Goal: Task Accomplishment & Management: Manage account settings

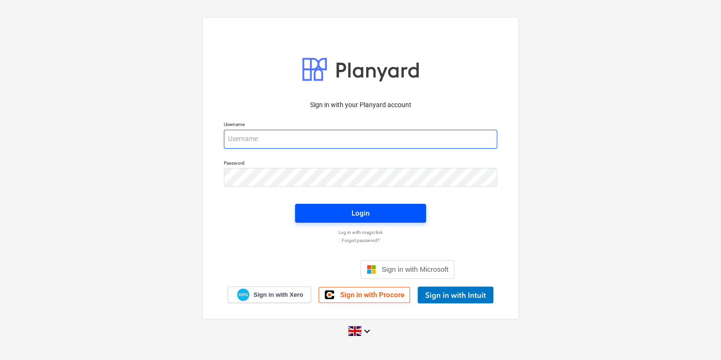
type input "[PERSON_NAME][EMAIL_ADDRESS][PERSON_NAME][DOMAIN_NAME]"
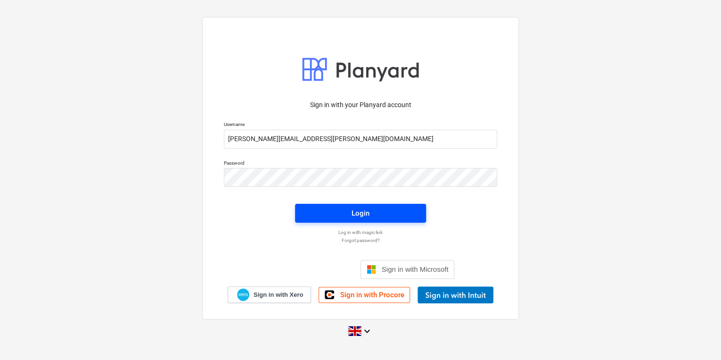
click at [306, 210] on span "Login" at bounding box center [360, 213] width 108 height 12
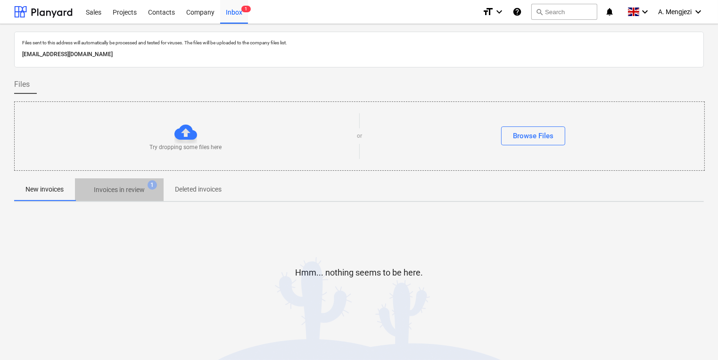
click at [105, 188] on p "Invoices in review" at bounding box center [119, 190] width 51 height 10
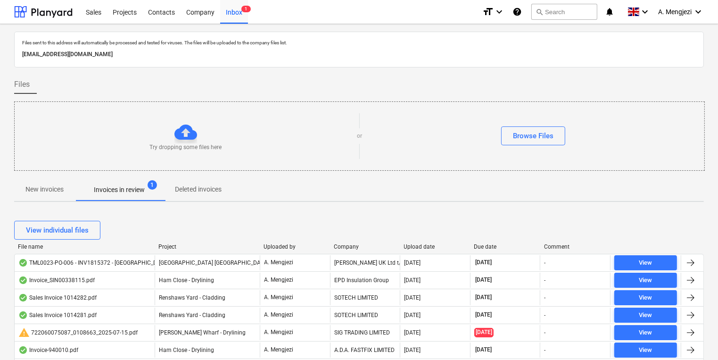
drag, startPoint x: 341, startPoint y: 238, endPoint x: 336, endPoint y: 246, distance: 10.1
click at [341, 238] on div "View individual files" at bounding box center [358, 230] width 689 height 19
click at [336, 246] on div at bounding box center [329, 246] width 17 height 7
click at [339, 247] on div "Company" at bounding box center [365, 246] width 63 height 7
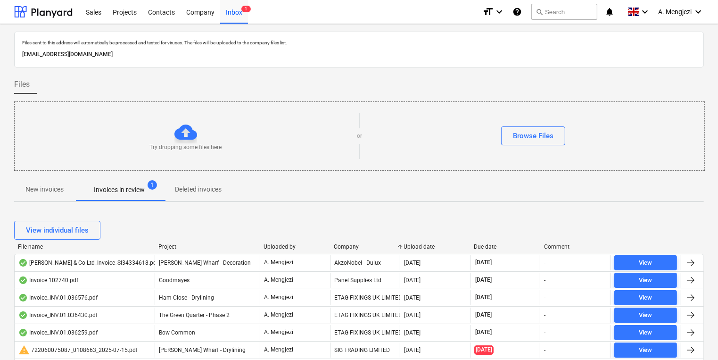
click at [45, 181] on span "New invoices" at bounding box center [44, 189] width 61 height 16
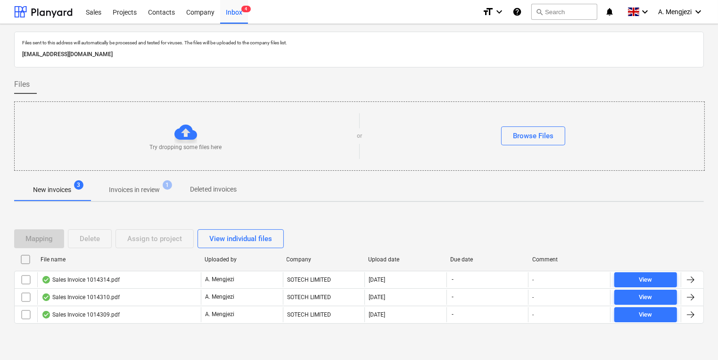
click at [468, 116] on div "Try dropping some files here or Browse Files" at bounding box center [359, 135] width 689 height 53
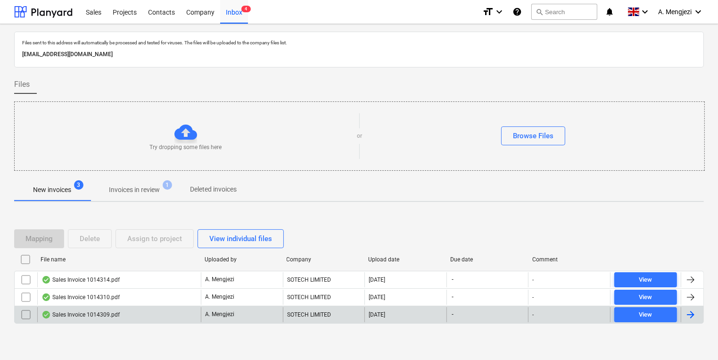
click at [132, 317] on div "Sales Invoice 1014309.pdf" at bounding box center [119, 314] width 164 height 15
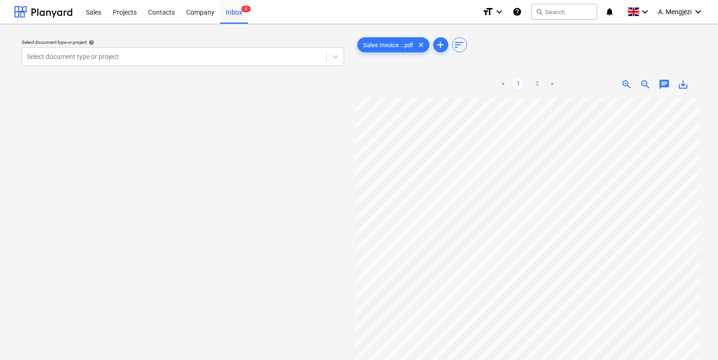
scroll to position [169, 10]
click at [283, 52] on div at bounding box center [174, 56] width 295 height 9
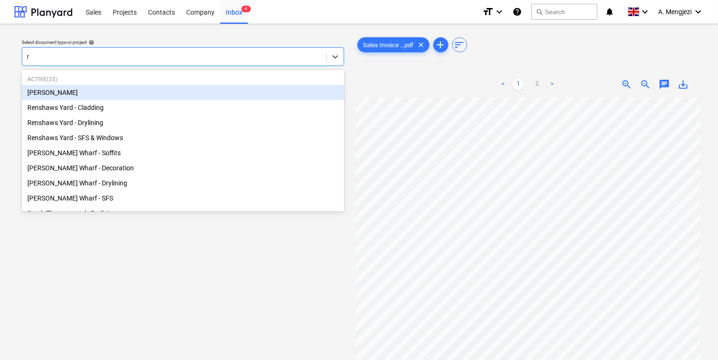
type input "re"
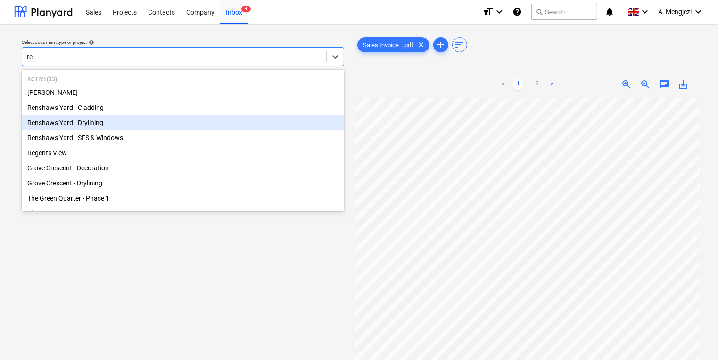
click at [59, 121] on div "Renshaws Yard - Drylining" at bounding box center [183, 122] width 322 height 15
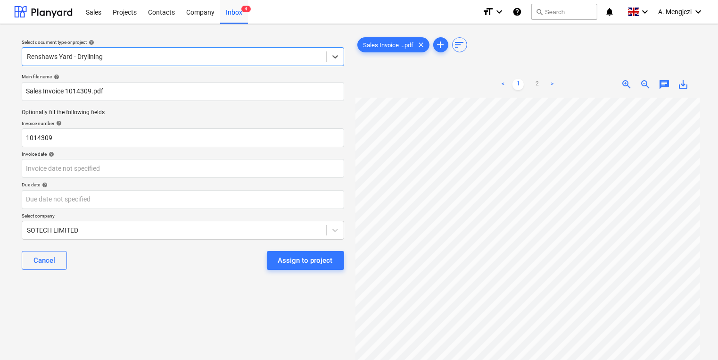
scroll to position [18, 10]
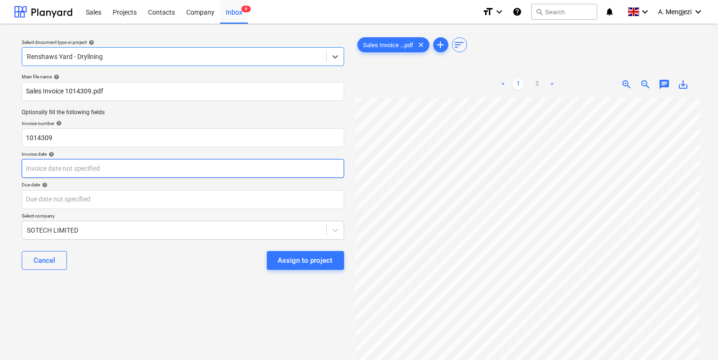
click at [238, 170] on body "Sales Projects Contacts Company Inbox 4 format_size keyboard_arrow_down help se…" at bounding box center [359, 180] width 718 height 360
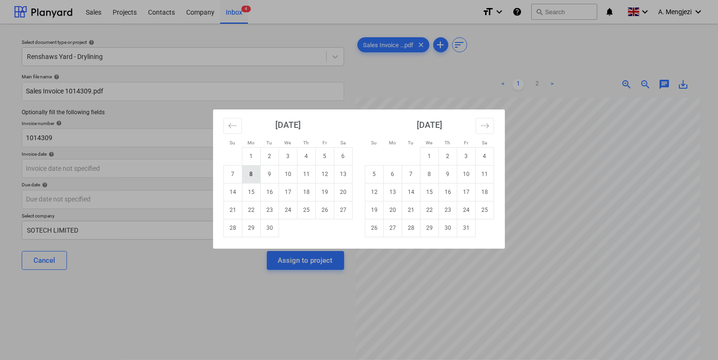
click at [257, 172] on td "8" at bounding box center [251, 174] width 18 height 18
type input "[DATE]"
click at [244, 200] on body "Sales Projects Contacts Company Inbox 4 format_size keyboard_arrow_down help se…" at bounding box center [359, 180] width 718 height 360
click at [664, 262] on div "Su Mo Tu We Th Fr Sa Su Mo Tu We Th Fr Sa [DATE] 1 2 3 4 5 6 7 8 9 10 11 12 13 …" at bounding box center [359, 180] width 718 height 360
click at [329, 205] on body "Sales Projects Contacts Company Inbox 4 format_size keyboard_arrow_down help se…" at bounding box center [359, 180] width 718 height 360
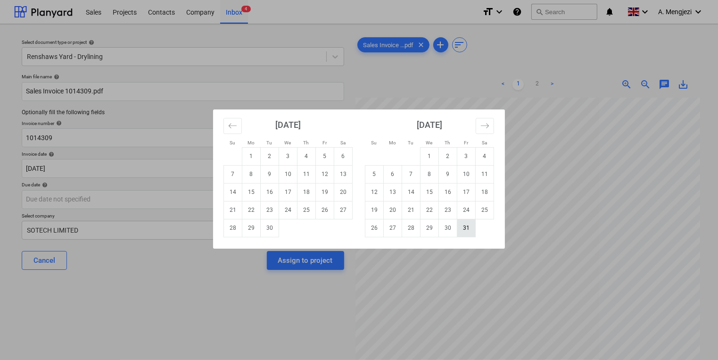
click at [467, 229] on td "31" at bounding box center [466, 228] width 18 height 18
type input "[DATE]"
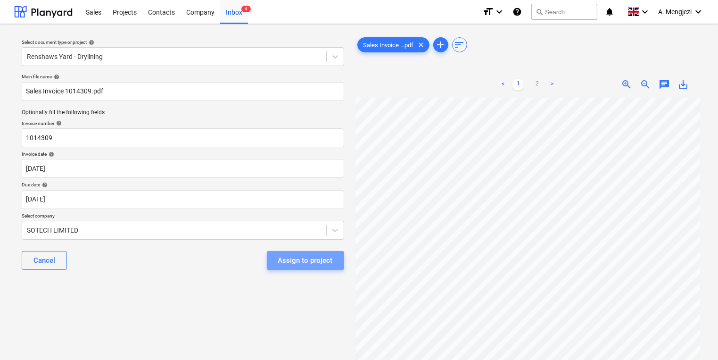
drag, startPoint x: 341, startPoint y: 254, endPoint x: 333, endPoint y: 254, distance: 8.0
click at [339, 254] on button "Assign to project" at bounding box center [305, 260] width 77 height 19
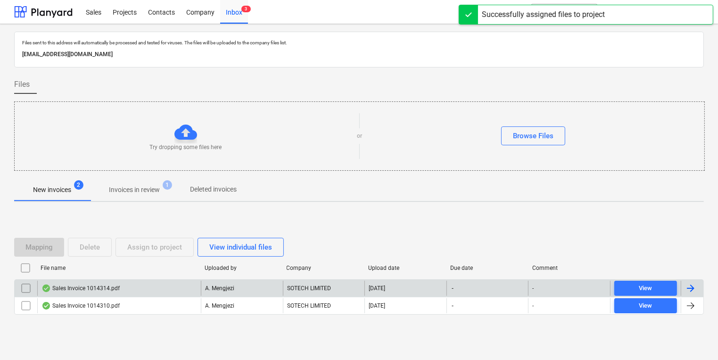
click at [208, 290] on p "A. Mengjezi" at bounding box center [219, 288] width 29 height 8
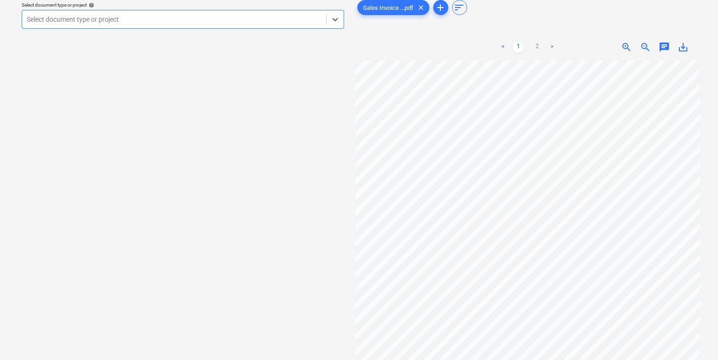
scroll to position [38, 0]
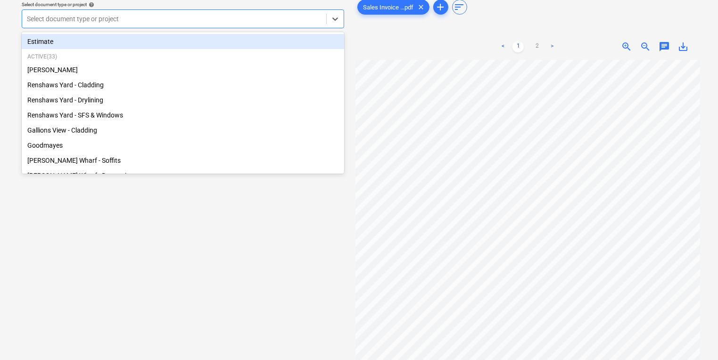
click at [207, 25] on div "Select document type or project" at bounding box center [174, 18] width 304 height 13
type input "re"
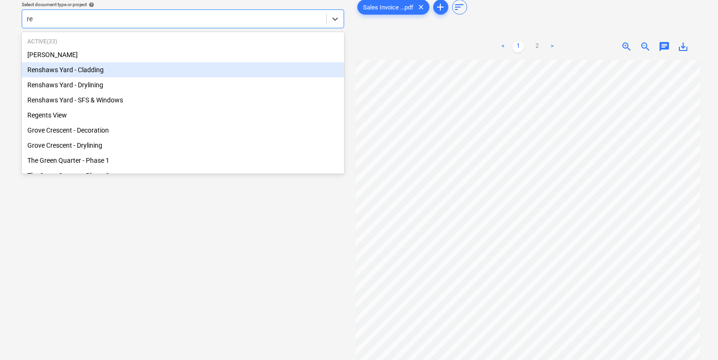
click at [172, 62] on div "Renshaws Yard - Cladding" at bounding box center [183, 69] width 322 height 15
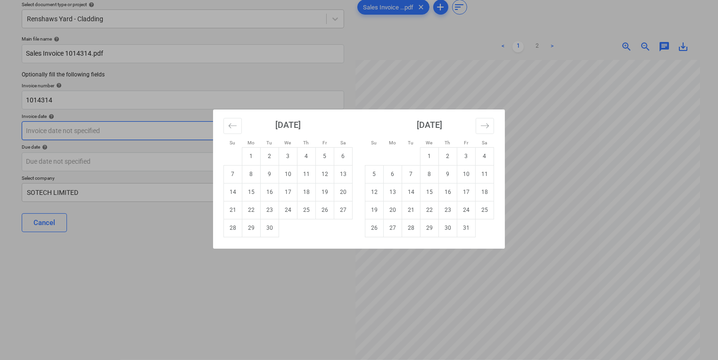
click at [154, 132] on body "Sales Projects Contacts Company Inbox 3 format_size keyboard_arrow_down help se…" at bounding box center [359, 142] width 718 height 360
click at [271, 191] on td "16" at bounding box center [270, 192] width 18 height 18
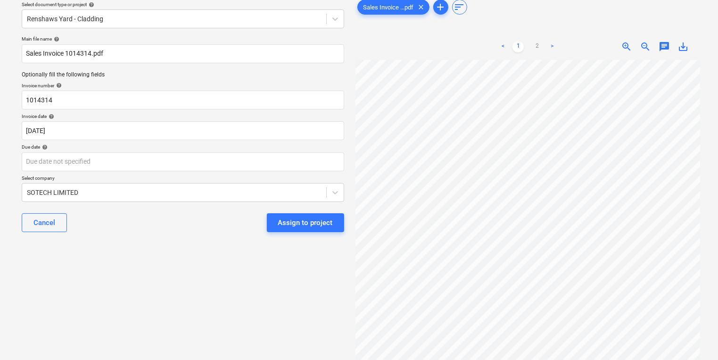
type input "[DATE]"
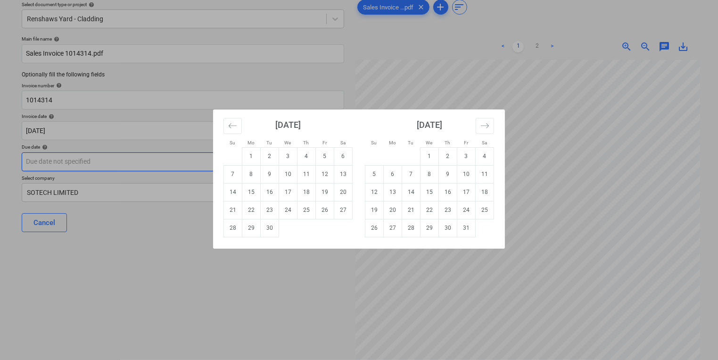
click at [262, 168] on body "Sales Projects Contacts Company Inbox 3 format_size keyboard_arrow_down help se…" at bounding box center [359, 142] width 718 height 360
click at [465, 230] on td "31" at bounding box center [466, 228] width 18 height 18
type input "[DATE]"
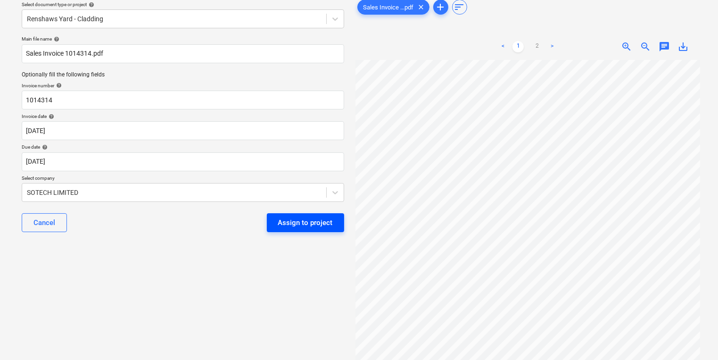
click at [307, 219] on div "Assign to project" at bounding box center [305, 222] width 55 height 12
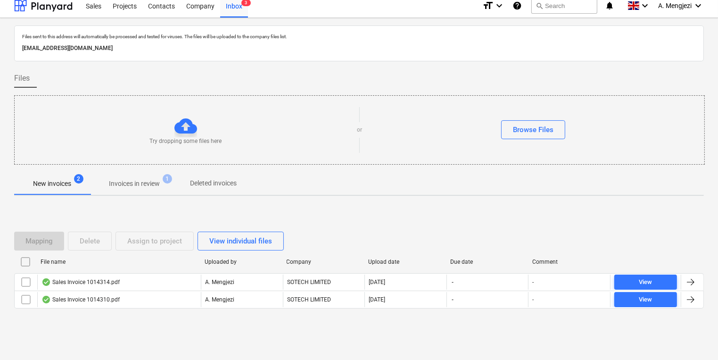
scroll to position [5, 0]
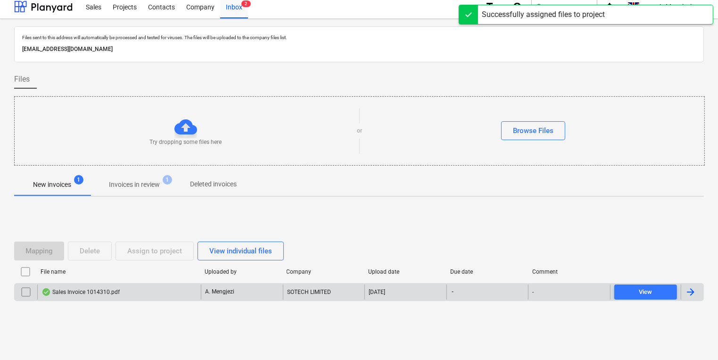
click at [219, 294] on p "A. Mengjezi" at bounding box center [219, 291] width 29 height 8
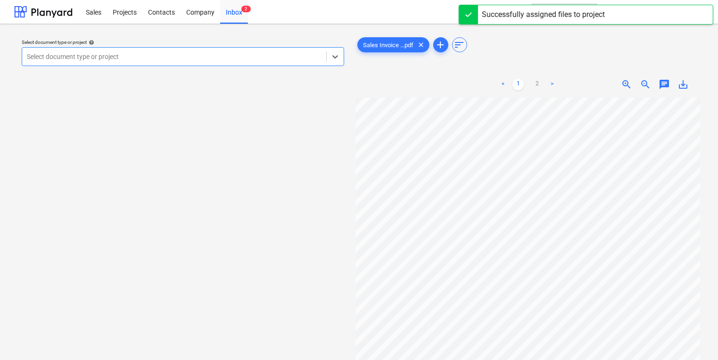
click at [213, 65] on div "Select document type or project" at bounding box center [183, 56] width 322 height 19
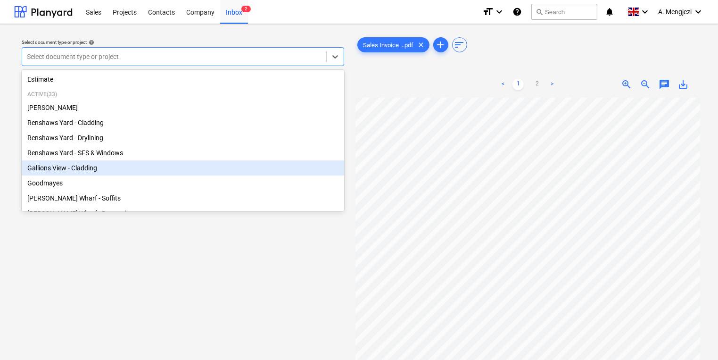
scroll to position [169, 0]
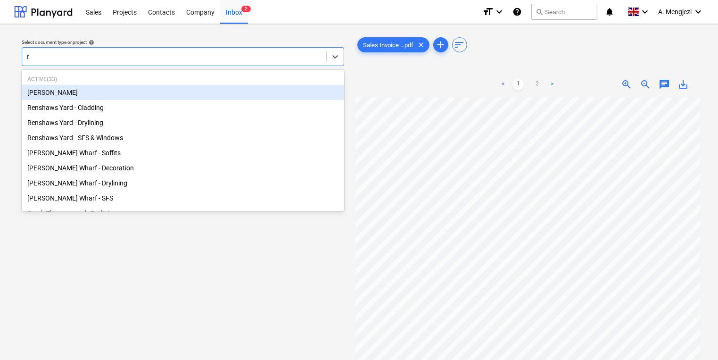
type input "re"
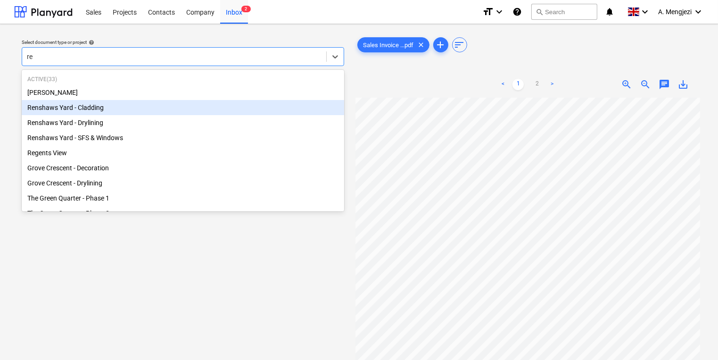
click at [161, 104] on div "Renshaws Yard - Cladding" at bounding box center [183, 107] width 322 height 15
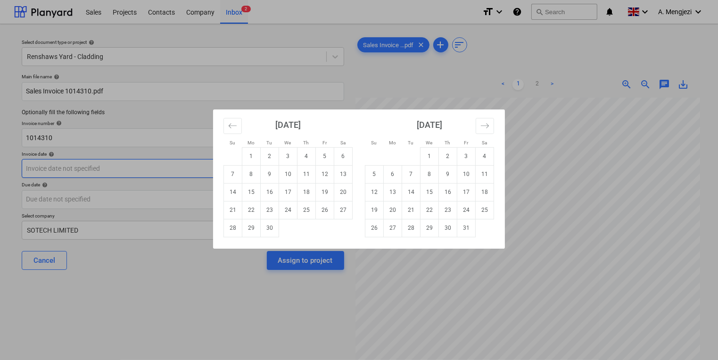
click at [150, 166] on body "Sales Projects Contacts Company Inbox 2 format_size keyboard_arrow_down help se…" at bounding box center [359, 180] width 718 height 360
click at [582, 191] on div "Su Mo Tu We Th Fr Sa Su Mo Tu We Th Fr Sa [DATE] 1 2 3 4 5 6 7 8 9 10 11 12 13 …" at bounding box center [359, 180] width 718 height 360
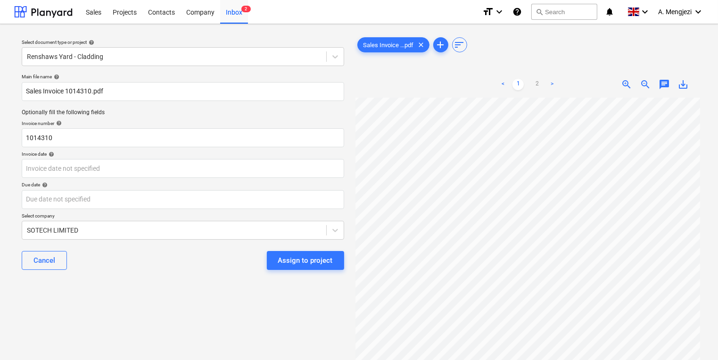
scroll to position [56, 0]
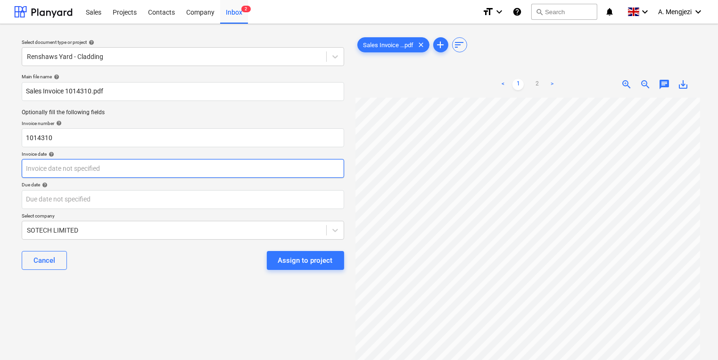
click at [216, 170] on body "Sales Projects Contacts Company Inbox 2 format_size keyboard_arrow_down help se…" at bounding box center [359, 180] width 718 height 360
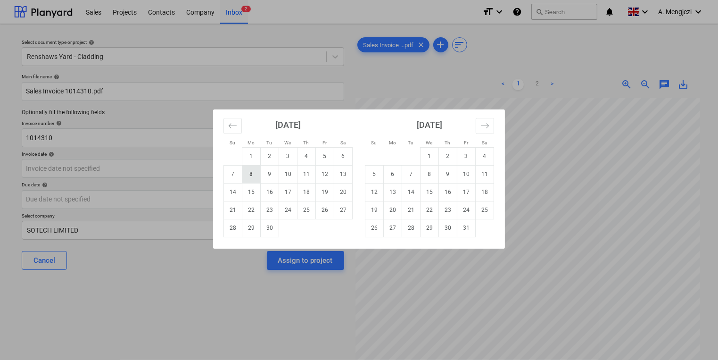
click at [246, 175] on td "8" at bounding box center [251, 174] width 18 height 18
type input "[DATE]"
click at [229, 197] on body "Sales Projects Contacts Company Inbox 2 format_size keyboard_arrow_down help se…" at bounding box center [359, 180] width 718 height 360
click at [464, 225] on td "31" at bounding box center [466, 228] width 18 height 18
type input "[DATE]"
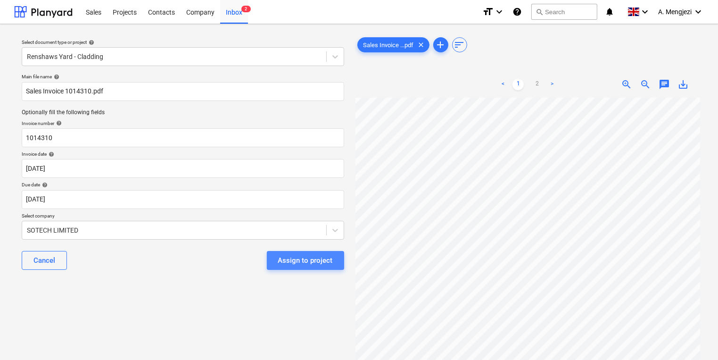
click at [329, 262] on div "Assign to project" at bounding box center [305, 260] width 55 height 12
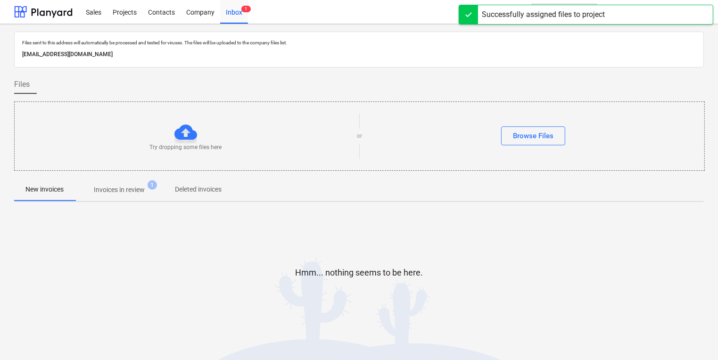
click at [135, 177] on div at bounding box center [358, 175] width 689 height 8
click at [130, 193] on p "Invoices in review" at bounding box center [119, 190] width 51 height 10
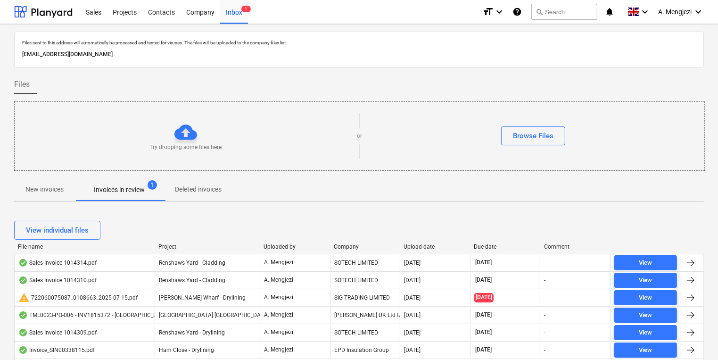
click at [345, 249] on div "Company" at bounding box center [365, 246] width 63 height 7
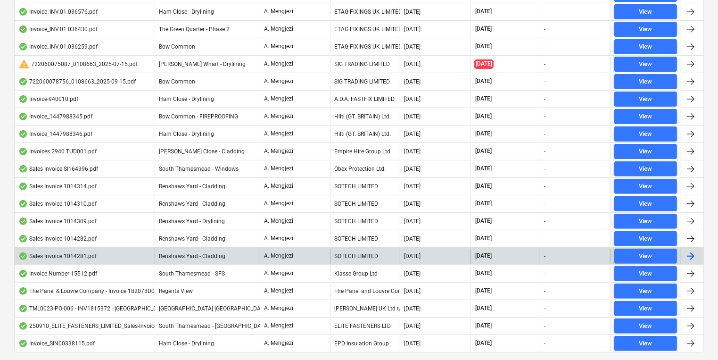
scroll to position [309, 0]
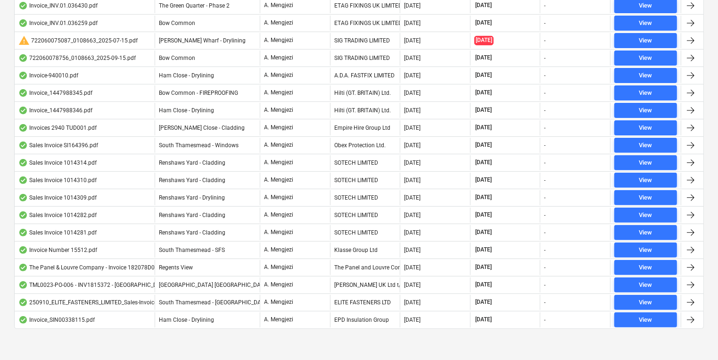
click at [369, 336] on div at bounding box center [358, 336] width 689 height 8
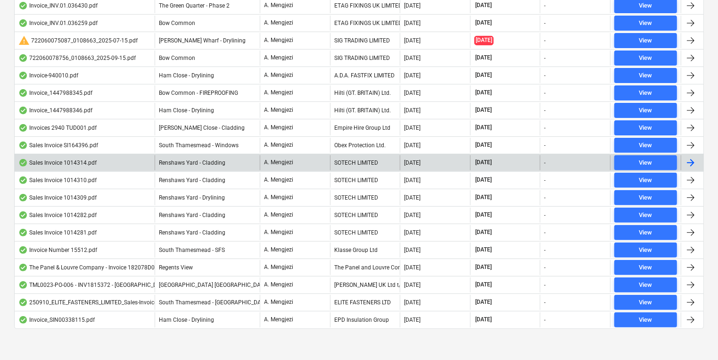
click at [368, 164] on div "SOTECH LIMITED" at bounding box center [365, 162] width 70 height 15
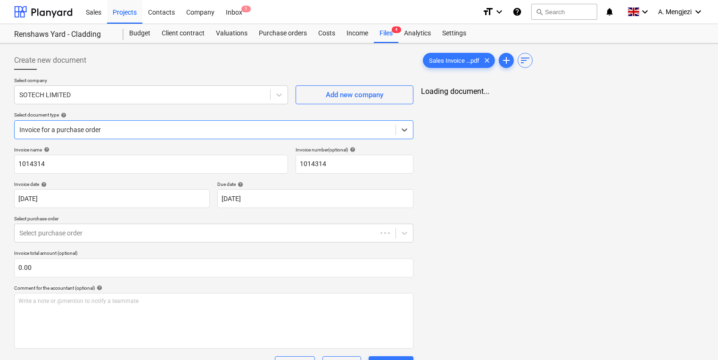
type input "[DATE]"
click at [522, 248] on div "Sales Invoice ...pdf clear add sort Loading document..." at bounding box center [562, 288] width 290 height 483
click at [378, 33] on div "Files 4" at bounding box center [386, 33] width 25 height 19
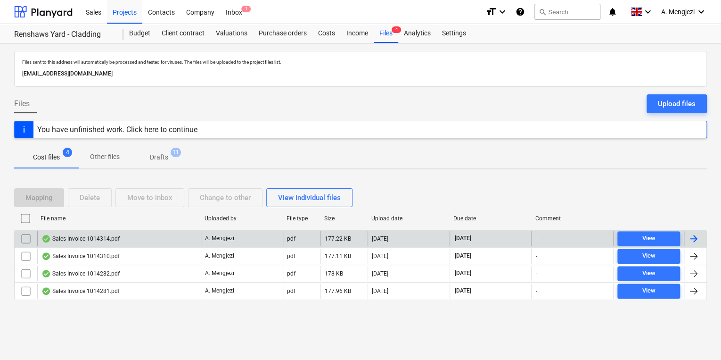
click at [175, 239] on div "Sales Invoice 1014314.pdf" at bounding box center [119, 238] width 164 height 15
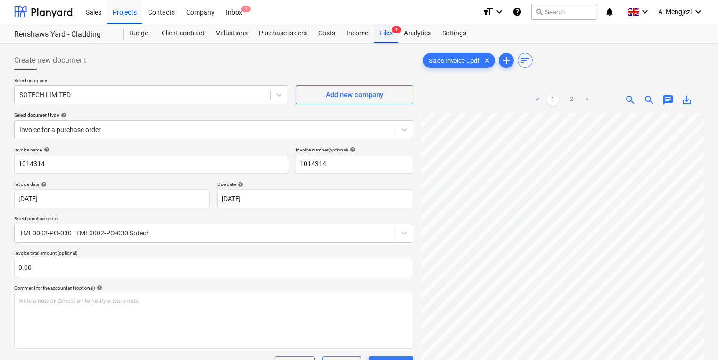
click at [394, 34] on div "Files 4" at bounding box center [386, 33] width 25 height 19
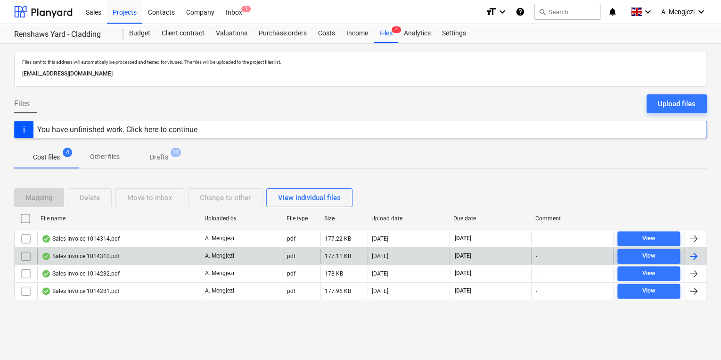
click at [151, 258] on div "Sales Invoice 1014310.pdf" at bounding box center [119, 255] width 164 height 15
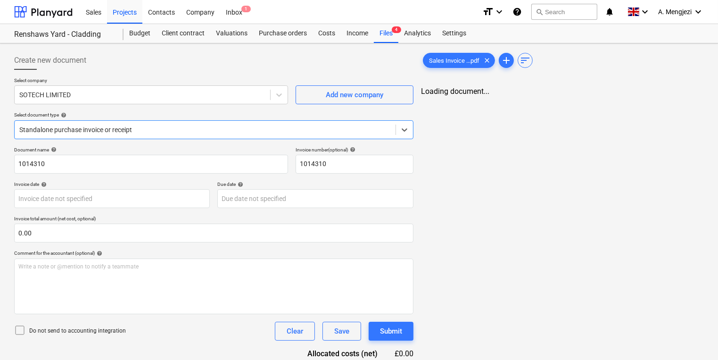
type input "[DATE]"
click at [385, 37] on div "Files 4" at bounding box center [386, 33] width 25 height 19
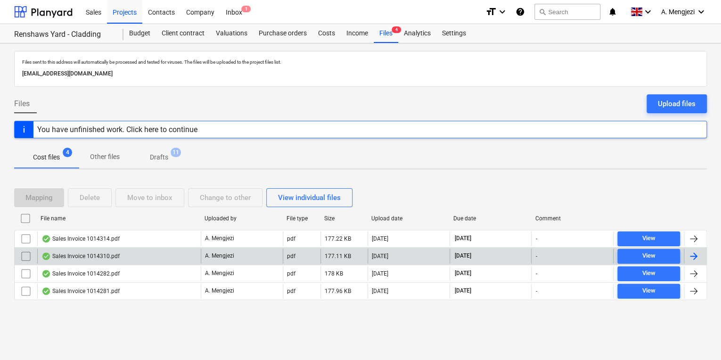
click at [260, 248] on div "A. Mengjezi" at bounding box center [242, 255] width 82 height 15
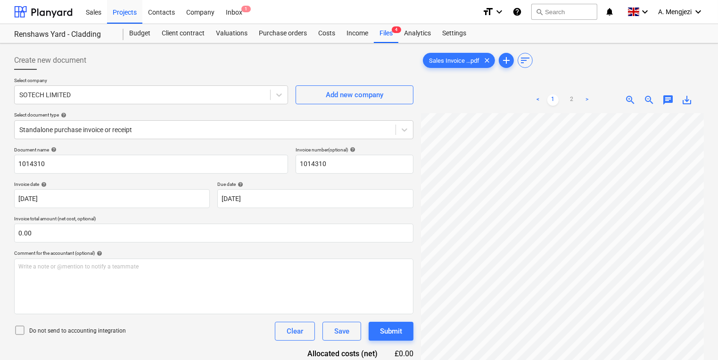
scroll to position [169, 0]
click at [377, 39] on div "Files 4" at bounding box center [386, 33] width 25 height 19
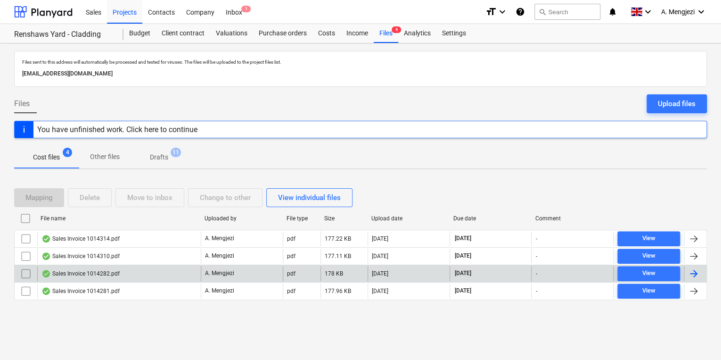
click at [122, 275] on div "Sales Invoice 1014282.pdf" at bounding box center [119, 273] width 164 height 15
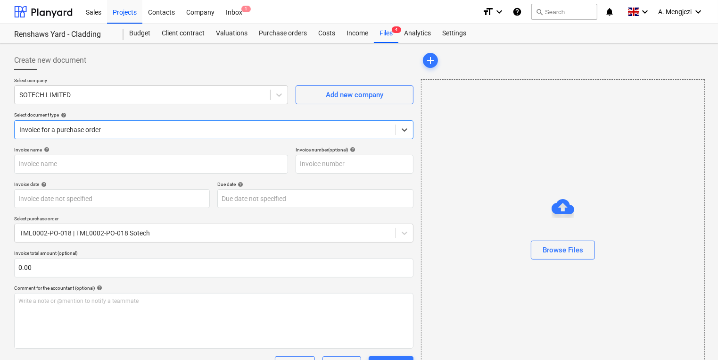
type input "1014282"
type input "[DATE]"
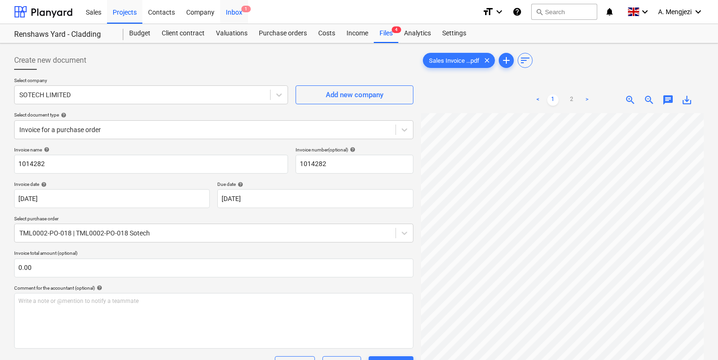
click at [234, 13] on div "Inbox 1" at bounding box center [234, 12] width 28 height 24
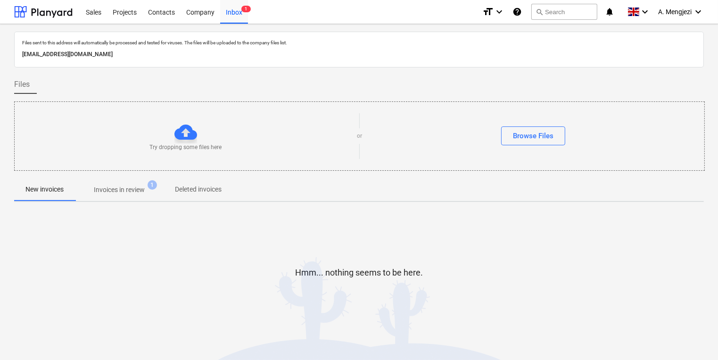
click at [141, 189] on p "Invoices in review" at bounding box center [119, 190] width 51 height 10
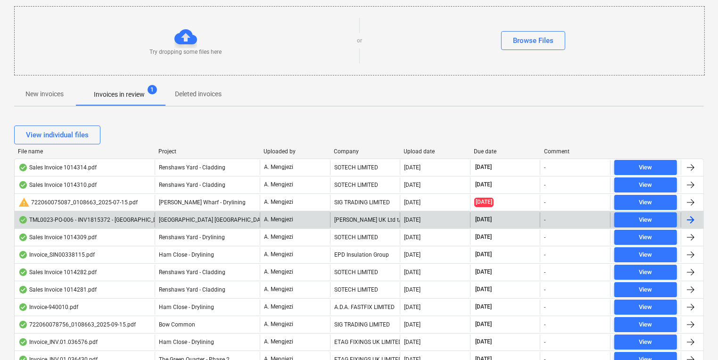
scroll to position [113, 0]
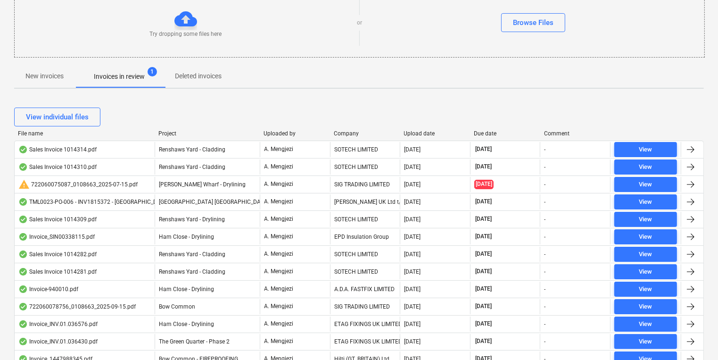
click at [345, 130] on div "Company" at bounding box center [365, 133] width 63 height 7
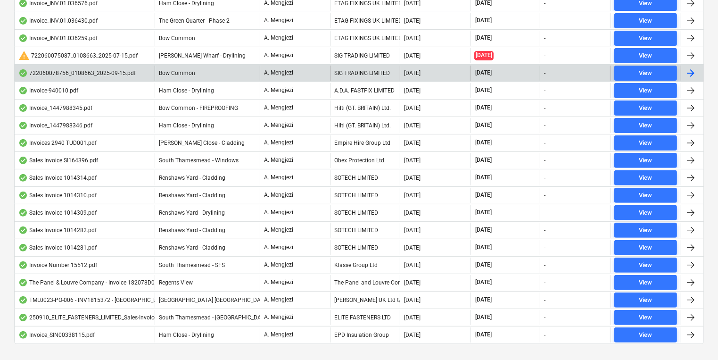
scroll to position [302, 0]
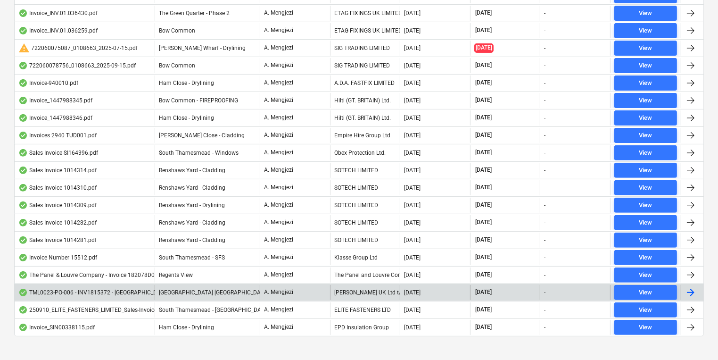
click at [397, 287] on div "[PERSON_NAME] UK Ltd t/a Marco Industries" at bounding box center [365, 292] width 70 height 15
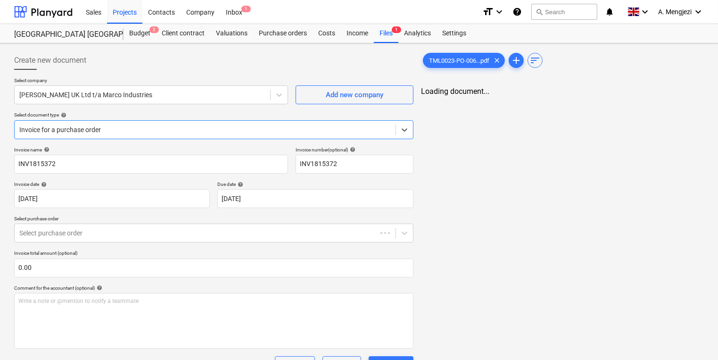
type input "INV1815372"
type input "[DATE]"
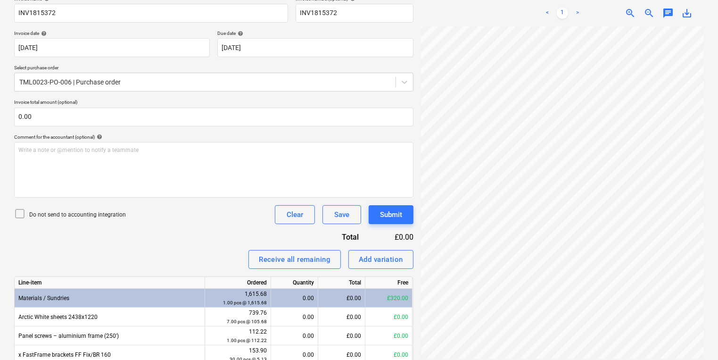
scroll to position [163, 73]
click at [671, 209] on html "Sales Projects Contacts Company Inbox 1 format_size keyboard_arrow_down help se…" at bounding box center [359, 29] width 718 height 360
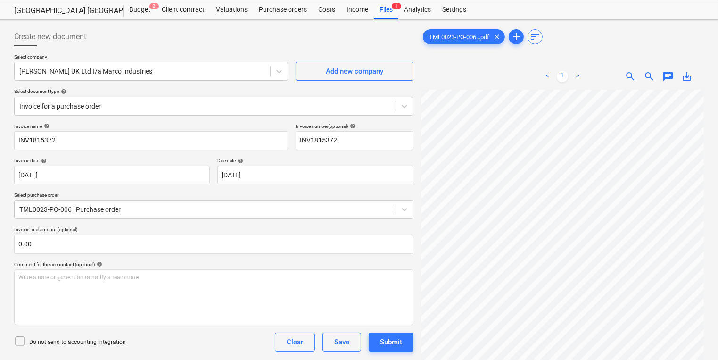
scroll to position [0, 0]
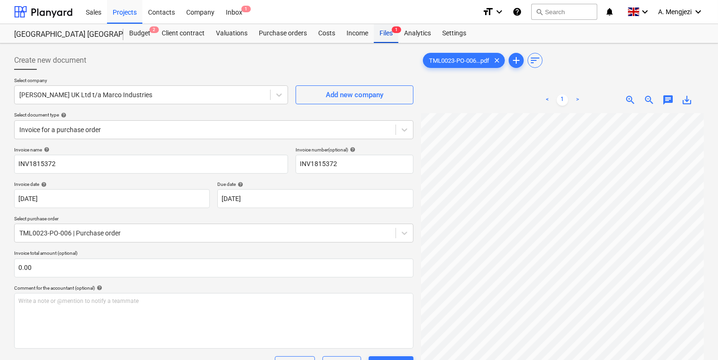
click at [392, 38] on div "Files 1" at bounding box center [386, 33] width 25 height 19
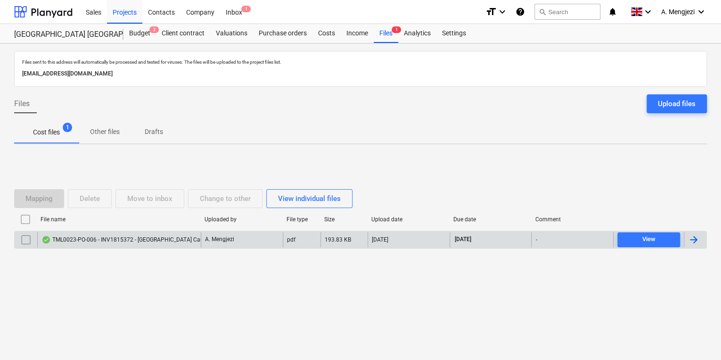
click at [17, 239] on div at bounding box center [26, 239] width 23 height 15
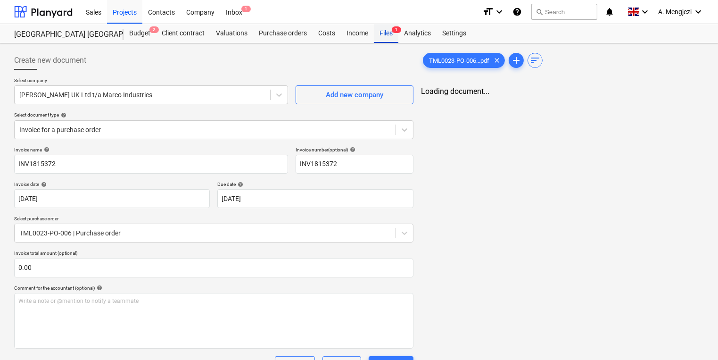
click at [385, 30] on div "Files 1" at bounding box center [386, 33] width 25 height 19
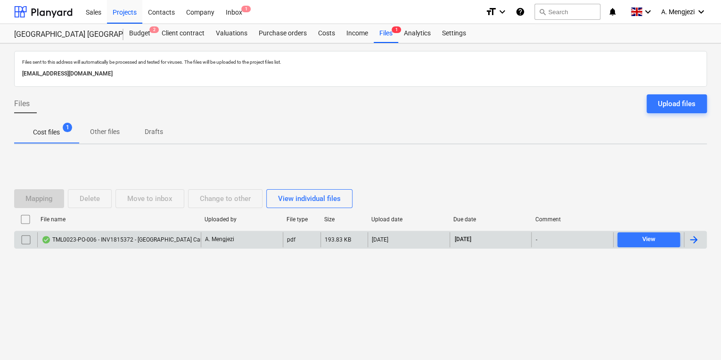
click at [23, 242] on input "checkbox" at bounding box center [25, 239] width 15 height 15
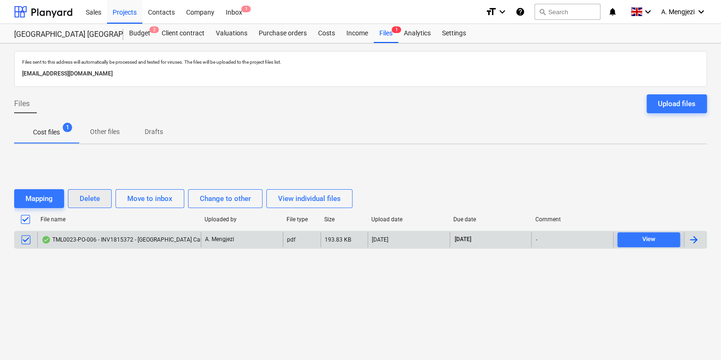
click at [87, 201] on div "Delete" at bounding box center [90, 198] width 20 height 12
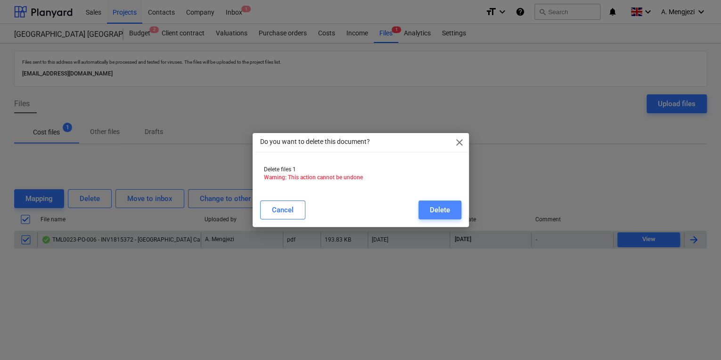
click at [441, 209] on div "Delete" at bounding box center [440, 210] width 20 height 12
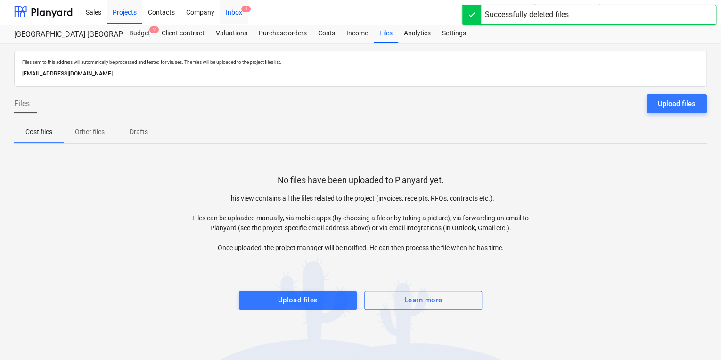
click at [226, 11] on div "Inbox 1" at bounding box center [234, 12] width 28 height 24
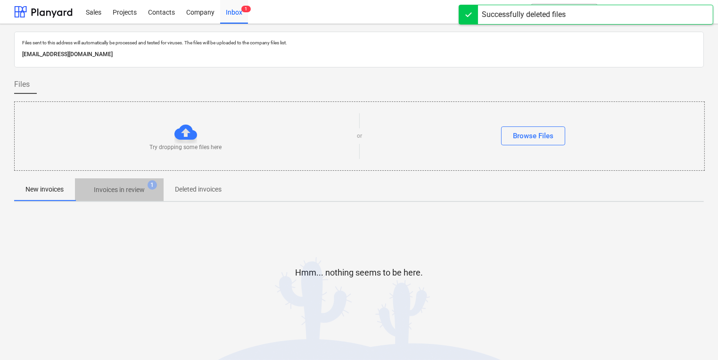
click at [132, 199] on button "Invoices in review 1" at bounding box center [119, 189] width 89 height 23
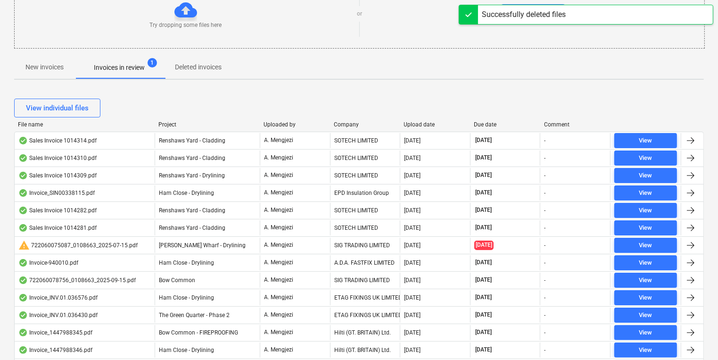
scroll to position [113, 0]
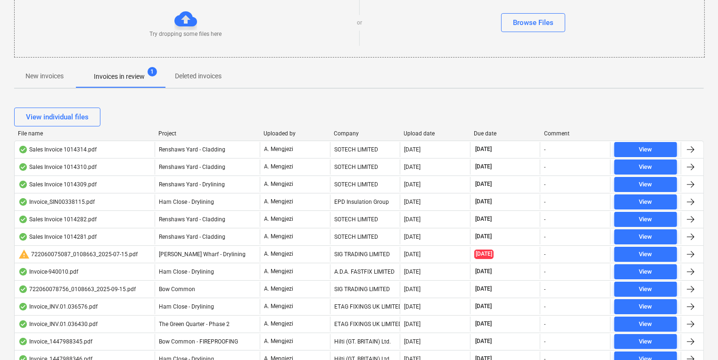
click at [344, 131] on div "Company" at bounding box center [365, 133] width 63 height 7
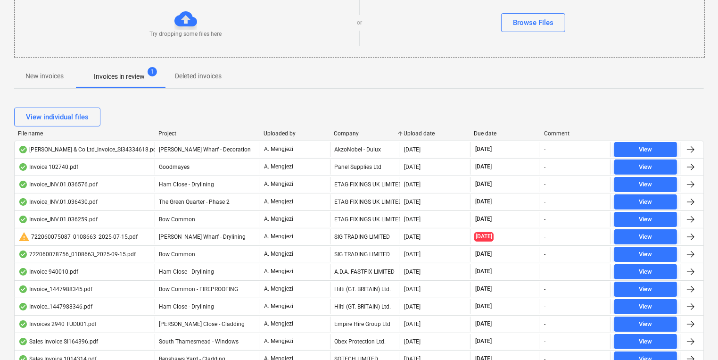
click at [351, 130] on div "Company" at bounding box center [365, 133] width 63 height 7
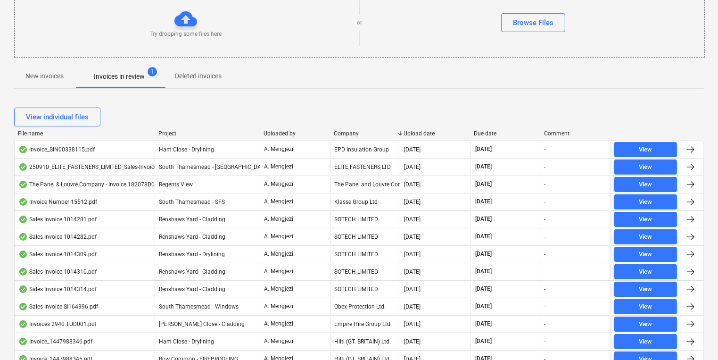
click at [351, 130] on div "Company" at bounding box center [365, 133] width 63 height 7
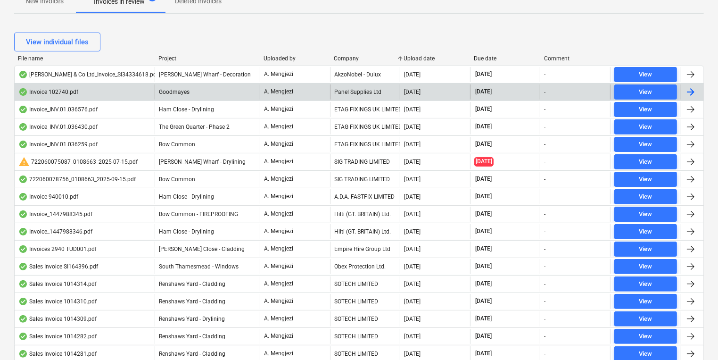
scroll to position [189, 0]
click at [356, 94] on div "Panel Supplies Ltd" at bounding box center [365, 91] width 70 height 15
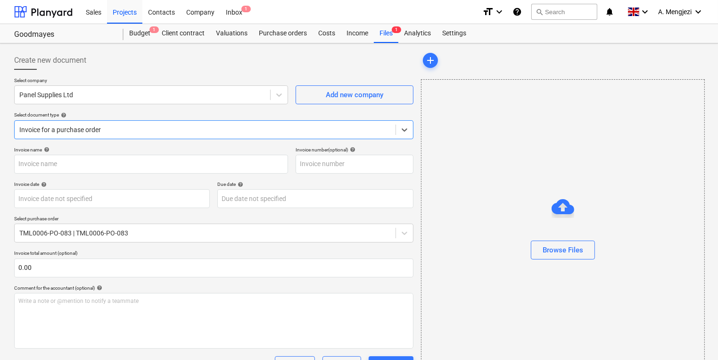
type input "102740"
type input "[DATE]"
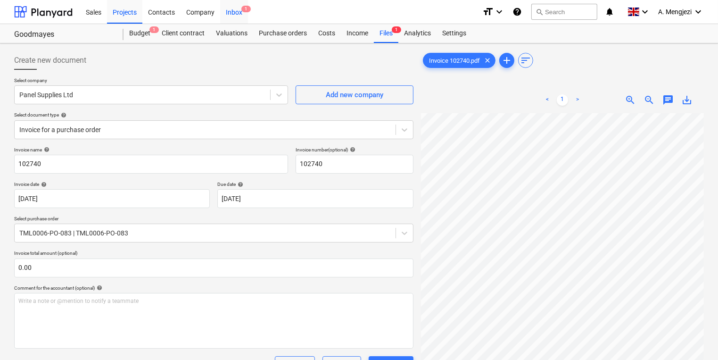
click at [241, 16] on div "Inbox 1" at bounding box center [234, 12] width 28 height 24
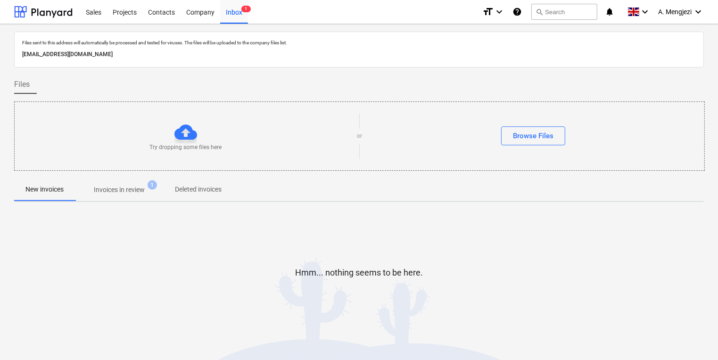
click at [148, 190] on span "Invoices in review 1" at bounding box center [119, 190] width 66 height 10
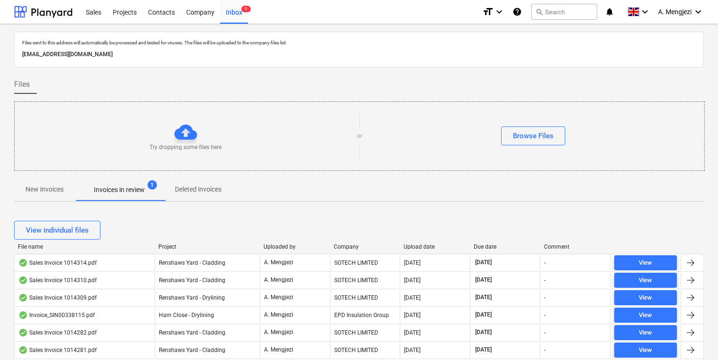
click at [339, 244] on div "Company" at bounding box center [365, 246] width 63 height 7
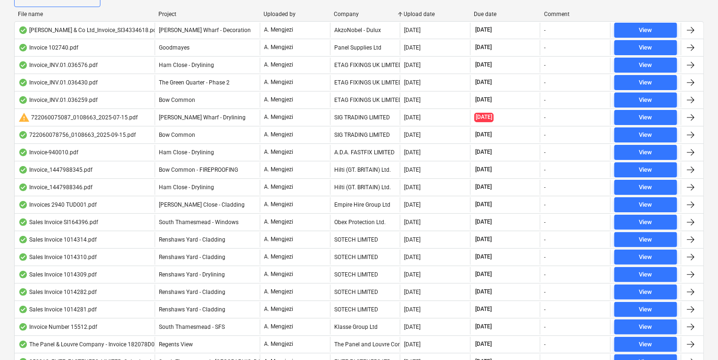
scroll to position [292, 0]
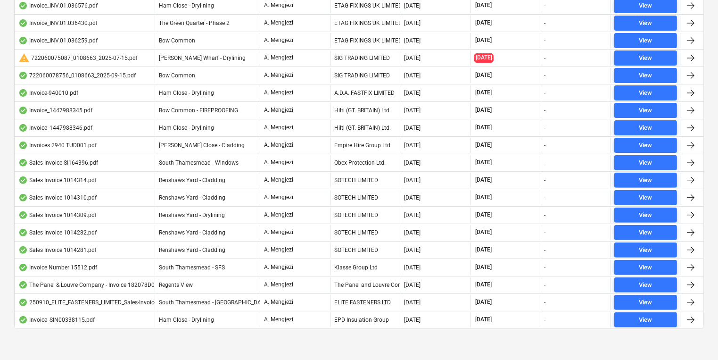
click at [481, 323] on div "[DATE]" at bounding box center [505, 319] width 70 height 15
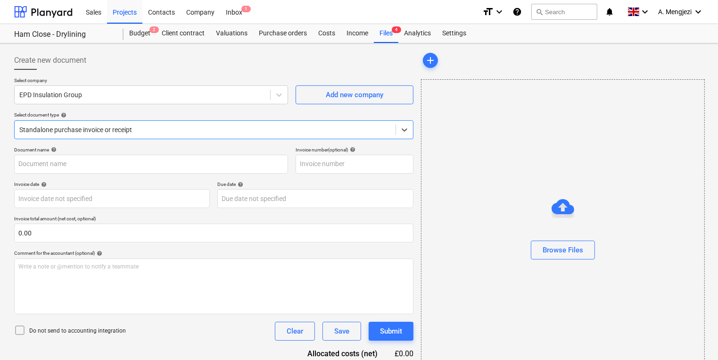
type input "SIN00338115"
type input "[DATE]"
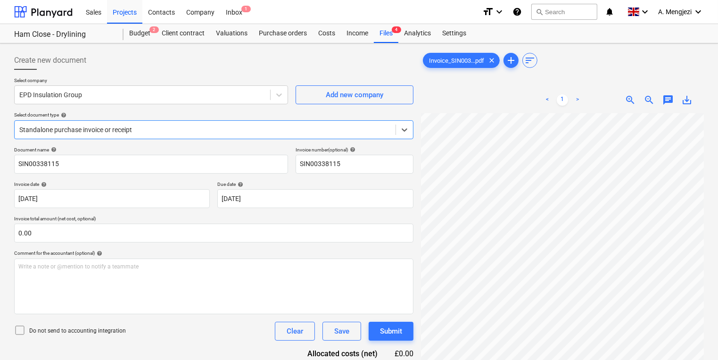
scroll to position [38, 0]
click at [242, 12] on span "1" at bounding box center [245, 9] width 9 height 7
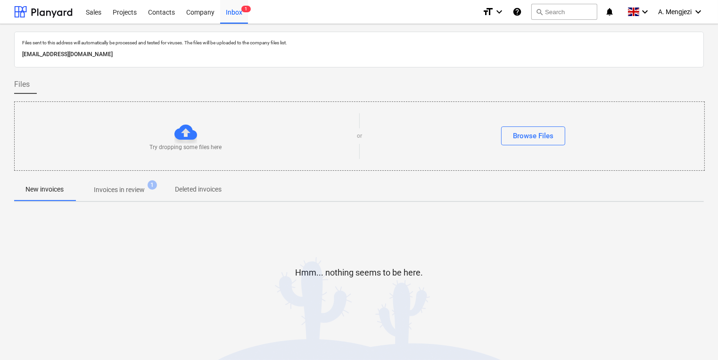
click at [145, 189] on p "Invoices in review" at bounding box center [119, 190] width 51 height 10
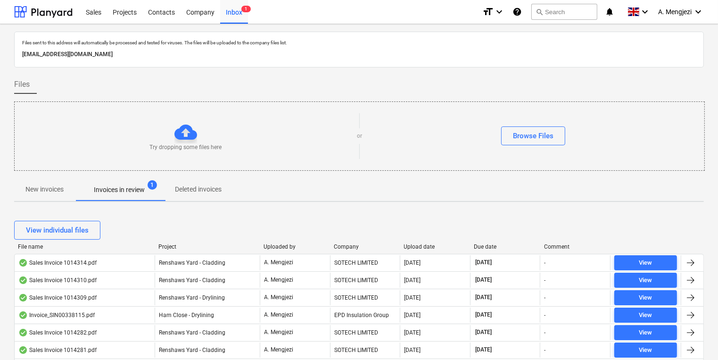
click at [352, 244] on div "Company" at bounding box center [365, 246] width 63 height 7
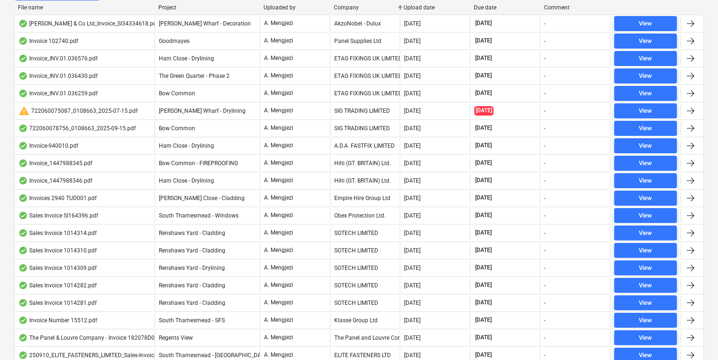
scroll to position [292, 0]
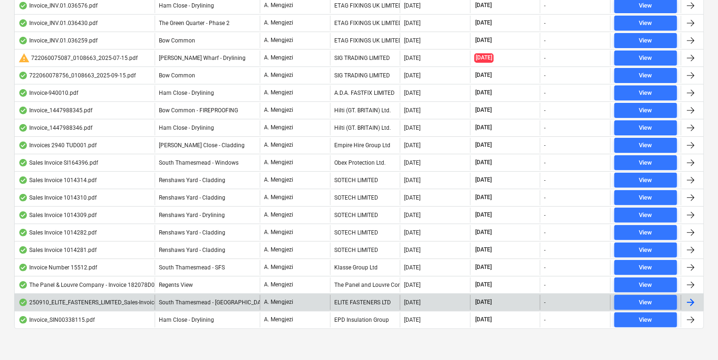
click at [336, 302] on div "ELITE FASTENERS LTD" at bounding box center [365, 302] width 70 height 15
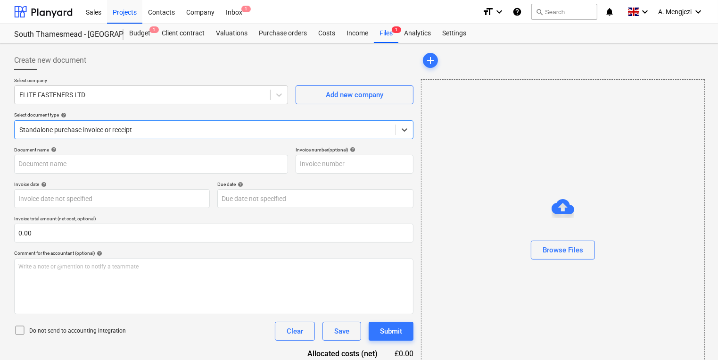
type input "79615"
type input "[DATE]"
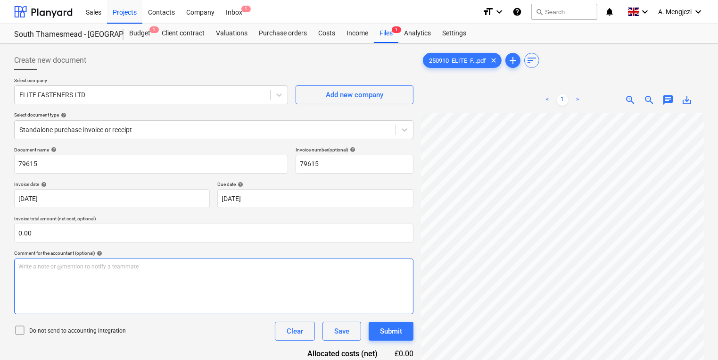
scroll to position [0, 14]
click at [201, 125] on div at bounding box center [204, 129] width 371 height 9
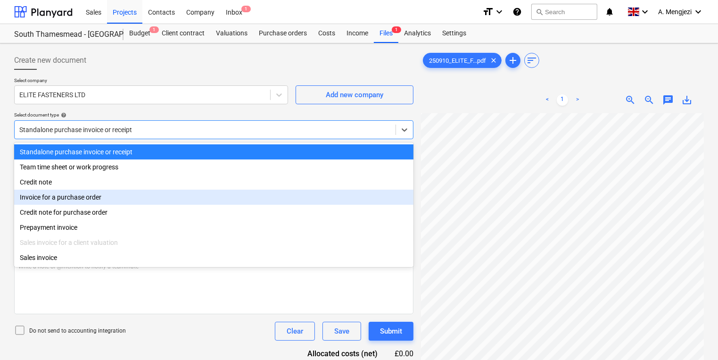
click at [169, 203] on div "Invoice for a purchase order" at bounding box center [213, 196] width 399 height 15
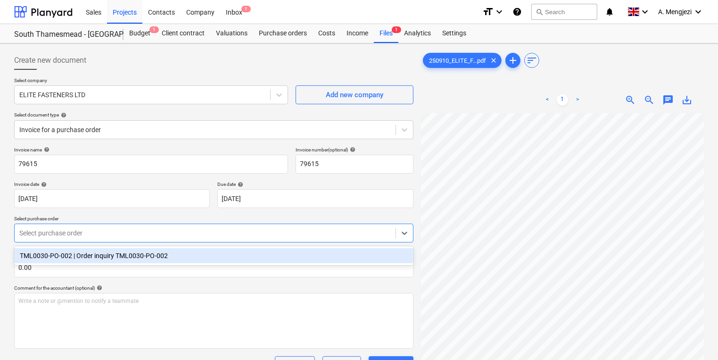
click at [150, 234] on div at bounding box center [204, 232] width 371 height 9
click at [152, 261] on div "TML0030-PO-002 | Order inquiry TML0030-PO-002" at bounding box center [213, 255] width 399 height 15
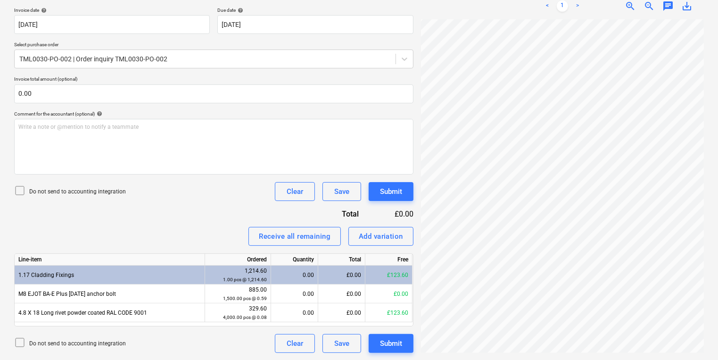
scroll to position [0, 18]
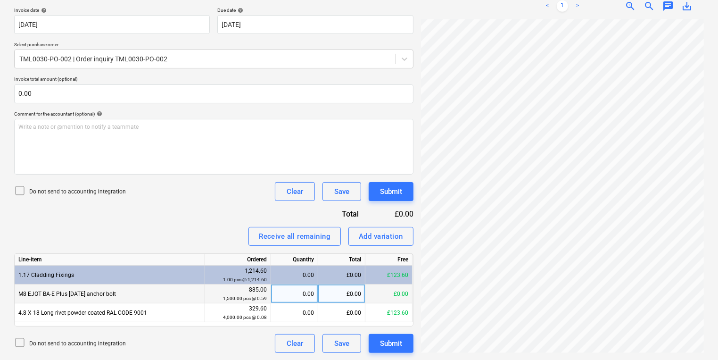
click at [286, 290] on div "0.00" at bounding box center [294, 293] width 39 height 19
type input "1200"
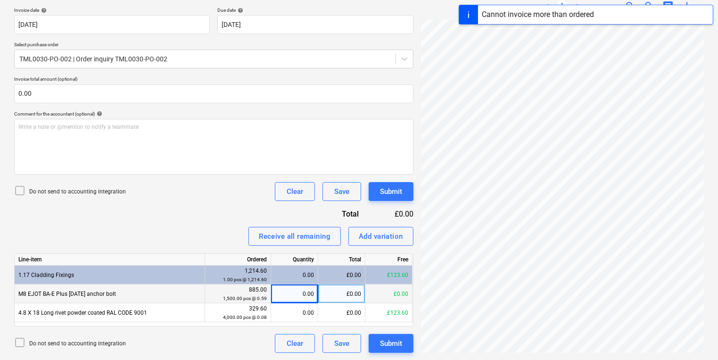
click at [285, 288] on div "0.00" at bounding box center [294, 293] width 39 height 19
type input "1200"
click at [344, 298] on div "£0.00" at bounding box center [341, 293] width 47 height 19
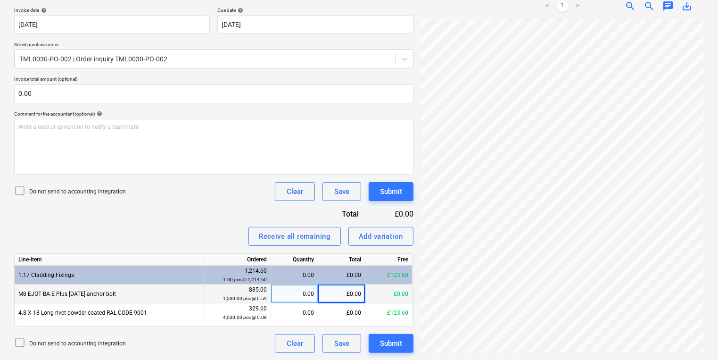
click at [331, 293] on div "£0.00" at bounding box center [341, 293] width 47 height 19
type input "4"
type input "649"
click at [262, 295] on small "1,500.00 pcs @ 0.59" at bounding box center [245, 297] width 44 height 5
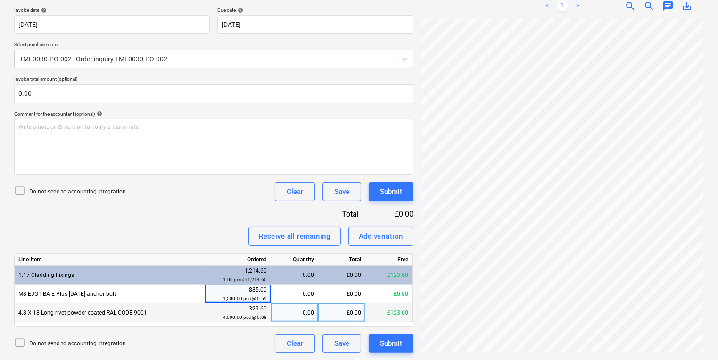
click at [292, 311] on div "0.00" at bounding box center [294, 312] width 39 height 19
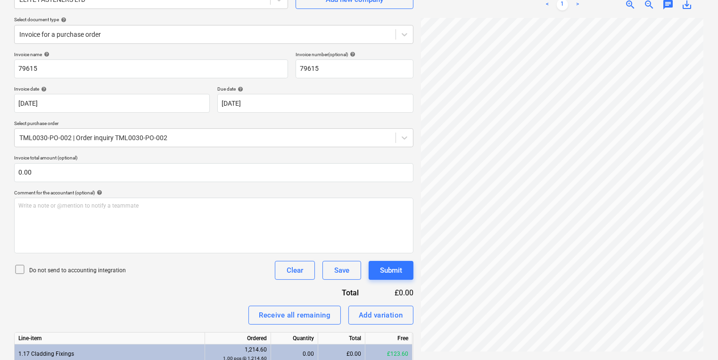
scroll to position [0, 0]
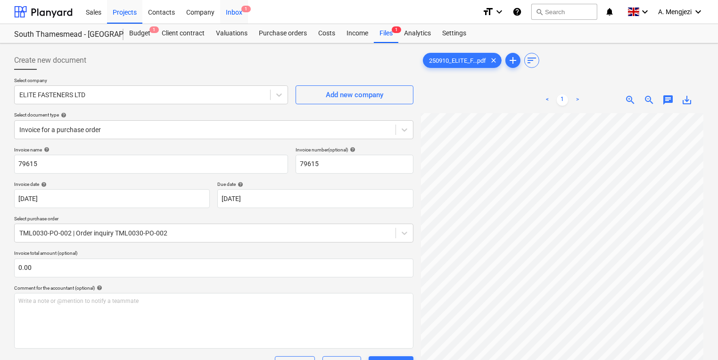
click at [233, 18] on div "Inbox 1" at bounding box center [234, 12] width 28 height 24
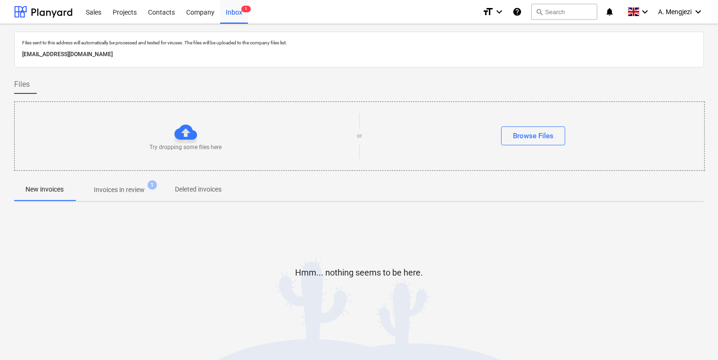
click at [117, 186] on p "Invoices in review" at bounding box center [119, 190] width 51 height 10
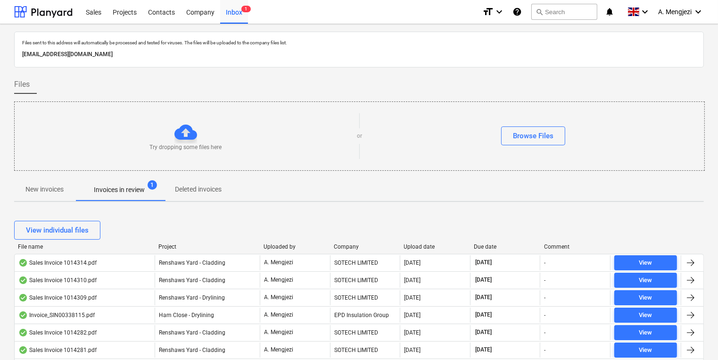
click at [344, 243] on div "Company" at bounding box center [365, 246] width 63 height 7
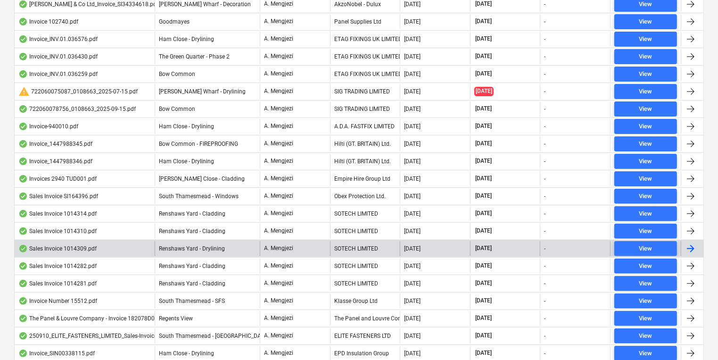
scroll to position [292, 0]
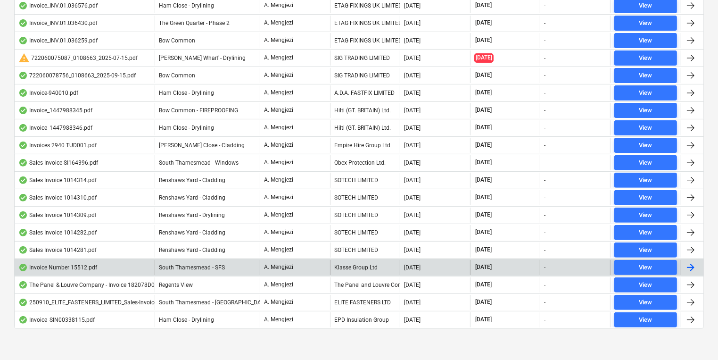
click at [353, 265] on div "Klasse Group Ltd" at bounding box center [365, 267] width 70 height 15
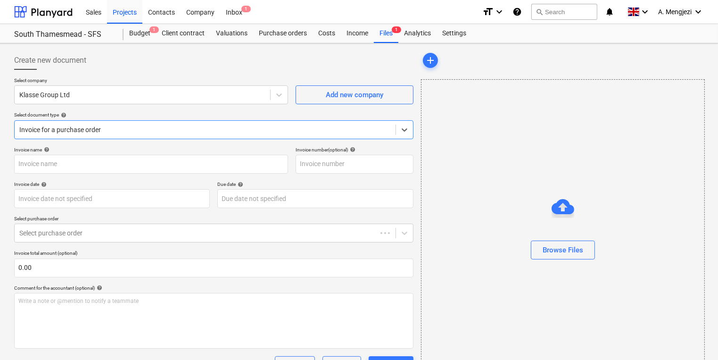
type input "15512"
type input "[DATE]"
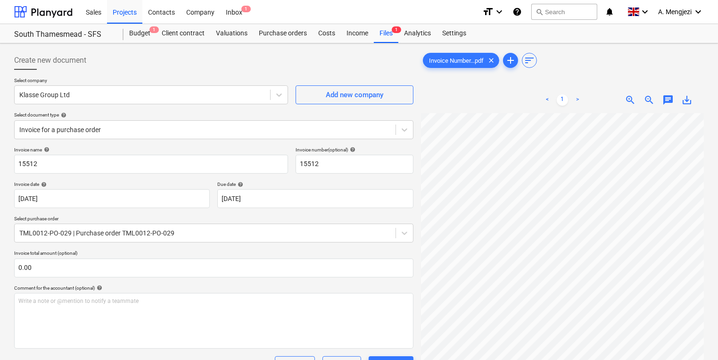
click at [492, 179] on div "Invoice Number...pdf clear add sort < 1 > zoom_in zoom_out chat 0 save_alt" at bounding box center [562, 279] width 290 height 464
click at [330, 181] on div "Due date help" at bounding box center [315, 184] width 196 height 6
click at [244, 7] on span "1" at bounding box center [245, 9] width 9 height 7
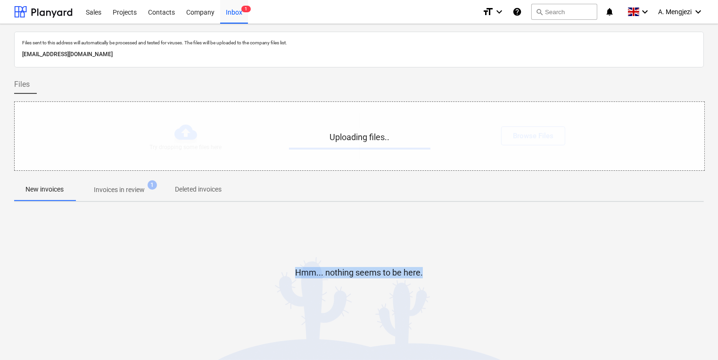
drag, startPoint x: 456, startPoint y: 279, endPoint x: 494, endPoint y: 340, distance: 71.8
click at [494, 340] on div "Files sent to this address will automatically be processed and tested for virus…" at bounding box center [358, 191] width 689 height 319
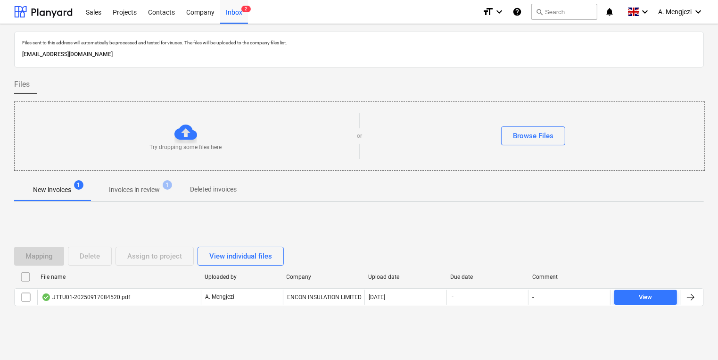
scroll to position [2, 0]
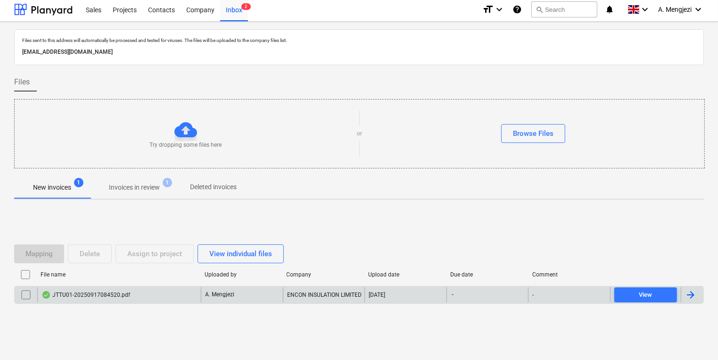
click at [165, 294] on div "JTTU01-20250917084520.pdf" at bounding box center [119, 294] width 164 height 15
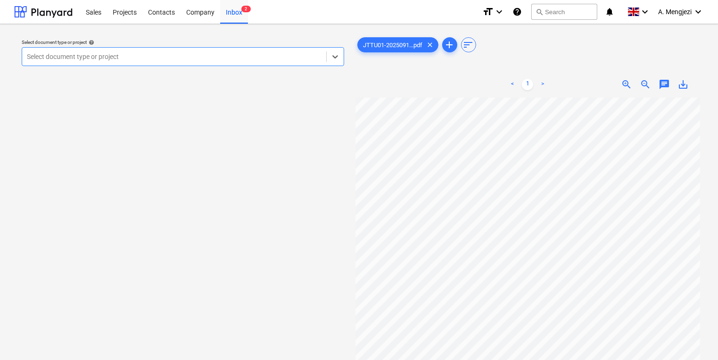
click at [168, 58] on div at bounding box center [174, 56] width 295 height 9
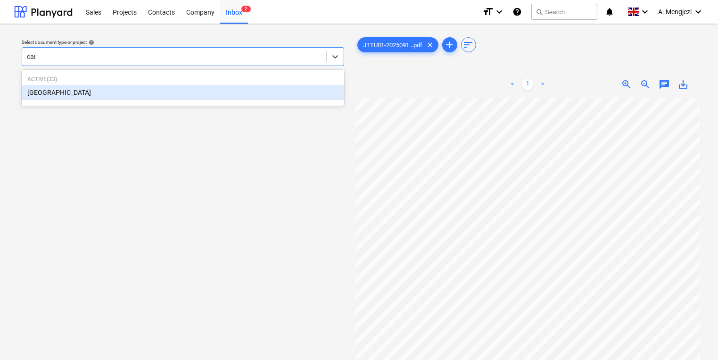
type input "camd"
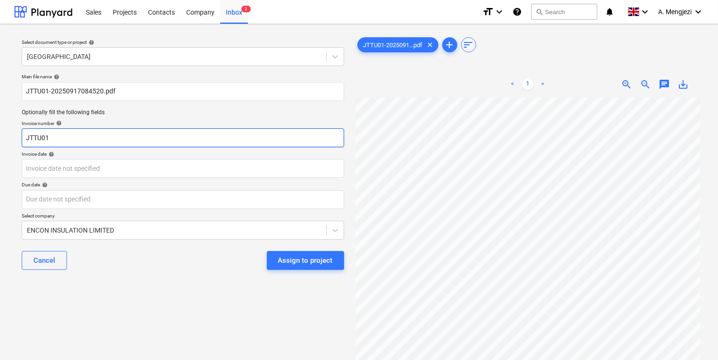
click at [144, 144] on input "JTTU01" at bounding box center [183, 137] width 322 height 19
type input "J"
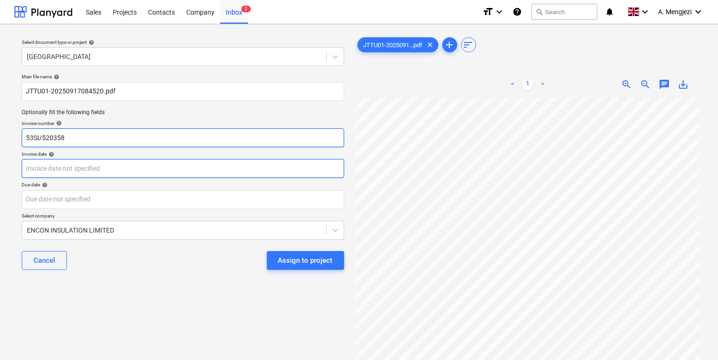
type input "53SI/520358"
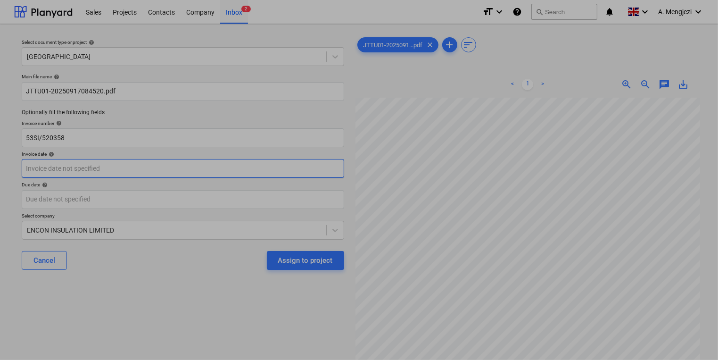
click at [211, 162] on body "Sales Projects Contacts Company Inbox 2 format_size keyboard_arrow_down help se…" at bounding box center [359, 180] width 718 height 360
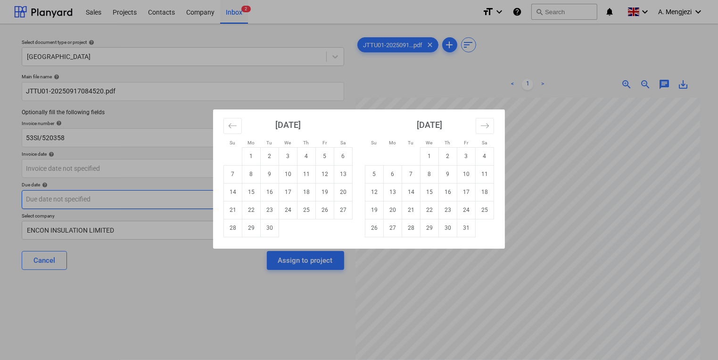
drag, startPoint x: 269, startPoint y: 194, endPoint x: 263, endPoint y: 196, distance: 5.8
click at [269, 194] on td "16" at bounding box center [270, 192] width 18 height 18
type input "[DATE]"
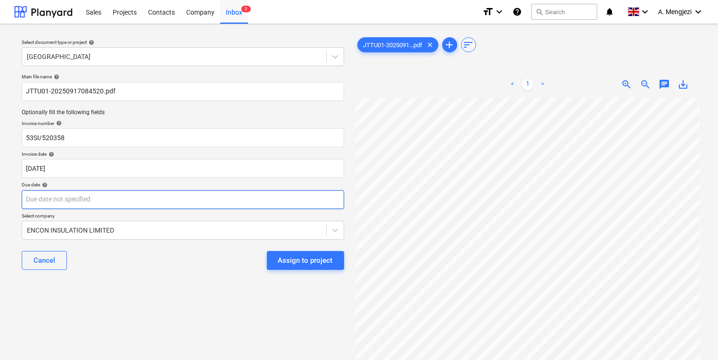
click at [259, 202] on body "Sales Projects Contacts Company Inbox 2 format_size keyboard_arrow_down help se…" at bounding box center [359, 180] width 718 height 360
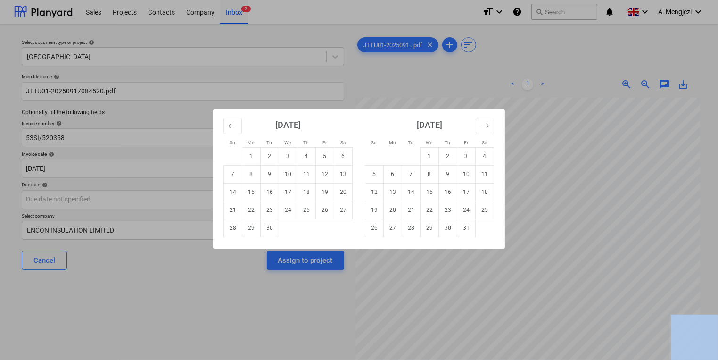
click at [718, 287] on html "Sales Projects Contacts Company Inbox 2 format_size keyboard_arrow_down help se…" at bounding box center [359, 180] width 718 height 360
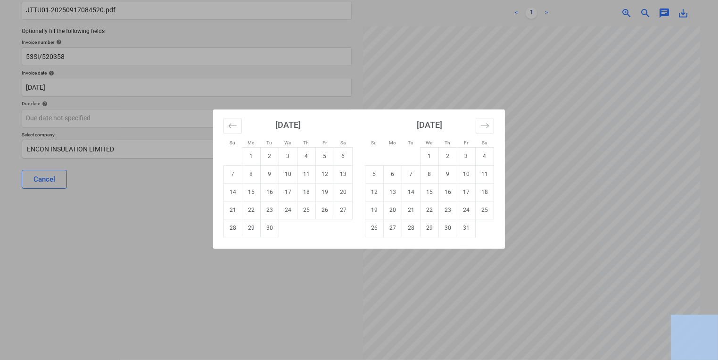
scroll to position [82, 0]
click at [631, 273] on div "Su Mo Tu We Th Fr Sa Su Mo Tu We Th Fr Sa [DATE] 1 2 3 4 5 6 7 8 9 10 11 12 13 …" at bounding box center [359, 180] width 718 height 360
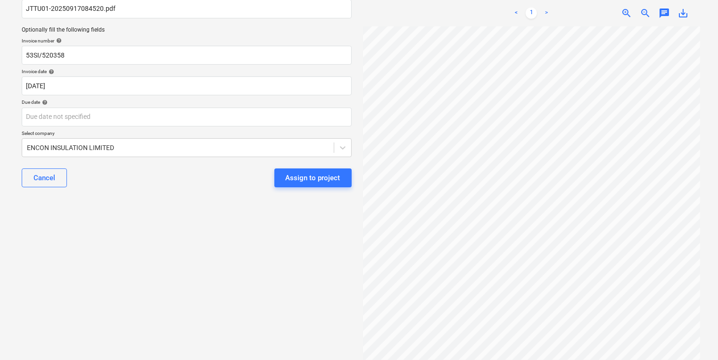
scroll to position [169, 0]
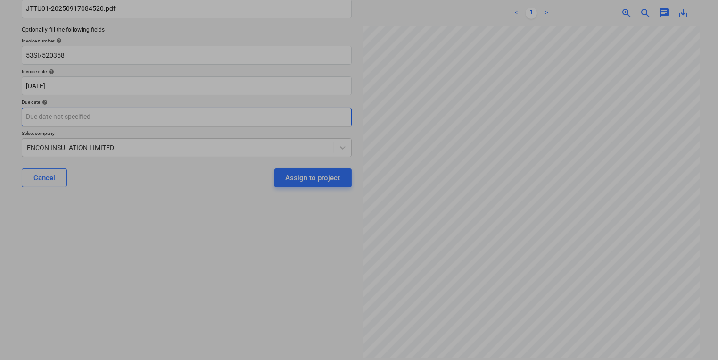
click at [213, 124] on body "Sales Projects Contacts Company Inbox 2 format_size keyboard_arrow_down help se…" at bounding box center [359, 98] width 718 height 360
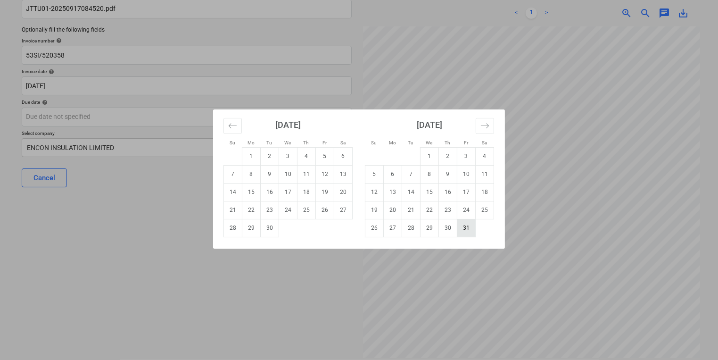
click at [466, 232] on td "31" at bounding box center [466, 228] width 18 height 18
type input "[DATE]"
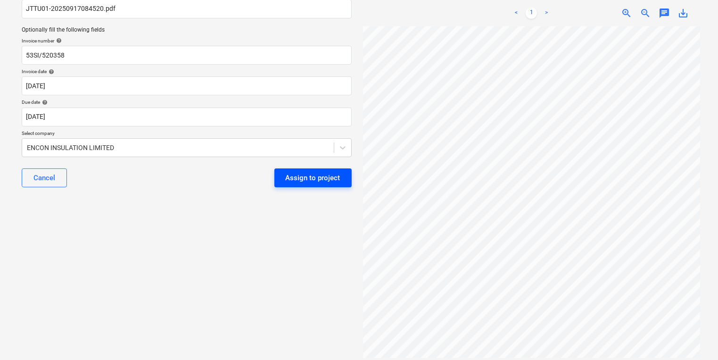
click at [324, 177] on div "Assign to project" at bounding box center [313, 178] width 55 height 12
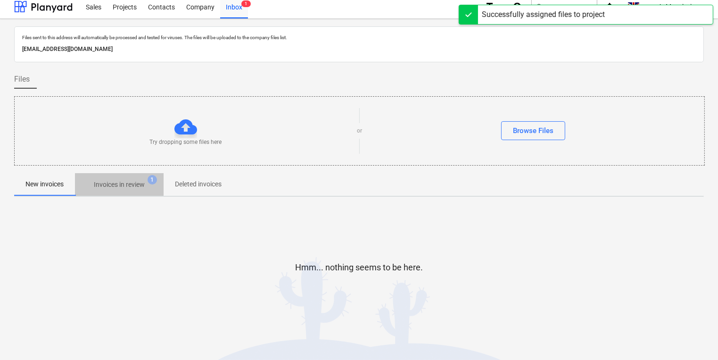
click at [137, 189] on p "Invoices in review" at bounding box center [119, 185] width 51 height 10
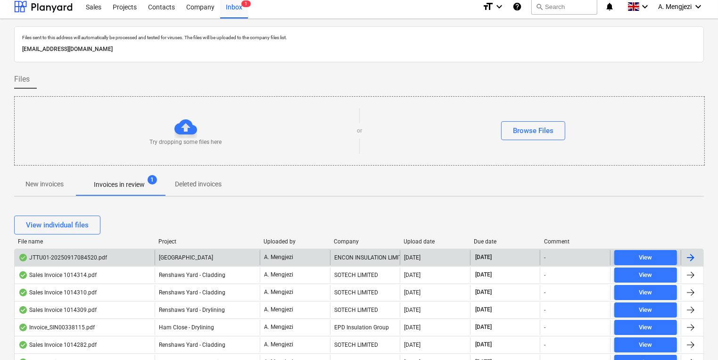
click at [347, 256] on div "ENCON INSULATION LIMITED" at bounding box center [365, 257] width 70 height 15
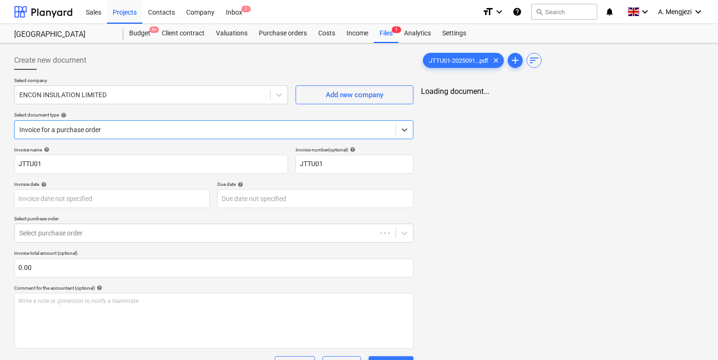
type input "[DATE]"
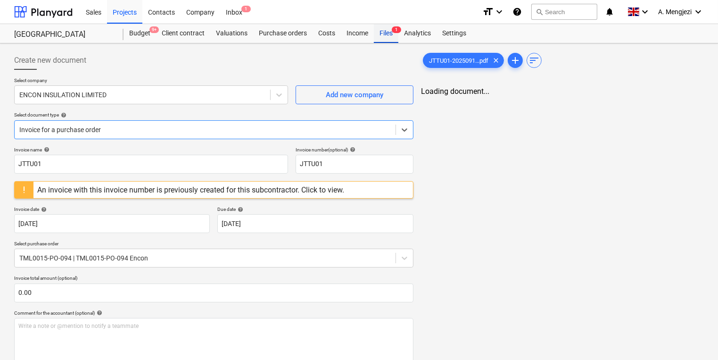
click at [385, 41] on div "Files 1" at bounding box center [386, 33] width 25 height 19
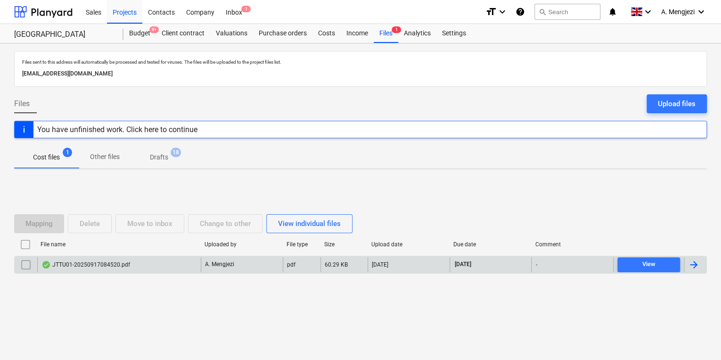
click at [396, 255] on div "JTTU01-20250917084520.pdf A. Mengjezi pdf 60.29 KB [DATE] [DATE] - View" at bounding box center [360, 264] width 693 height 18
click at [396, 257] on div "[DATE]" at bounding box center [409, 264] width 82 height 15
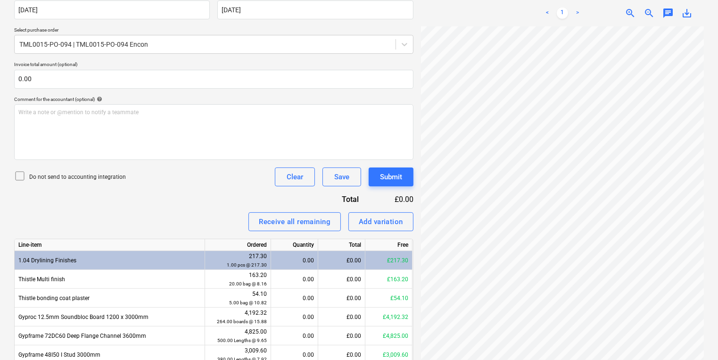
scroll to position [0, 9]
click at [635, 11] on span "zoom_in" at bounding box center [629, 13] width 11 height 11
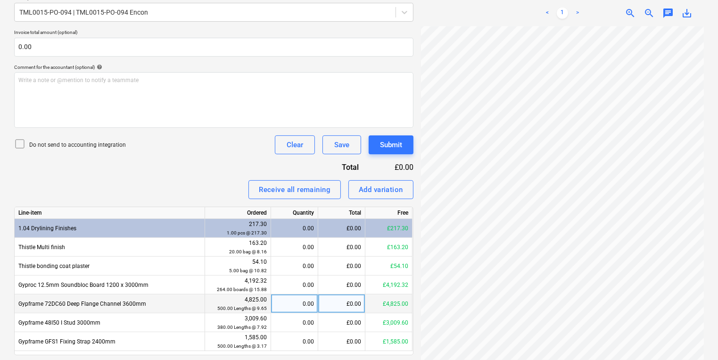
scroll to position [249, 0]
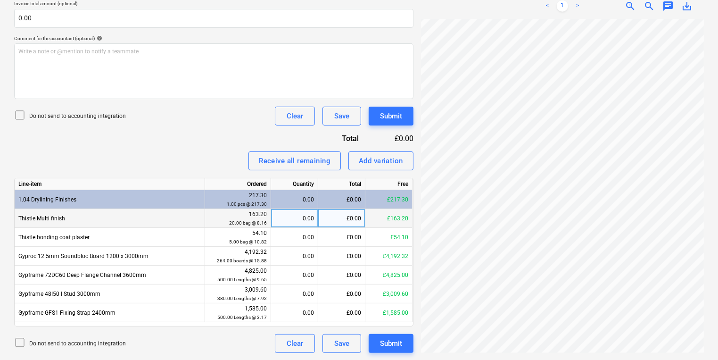
click at [305, 215] on div "0.00" at bounding box center [294, 218] width 39 height 19
type input "0"
type input "20"
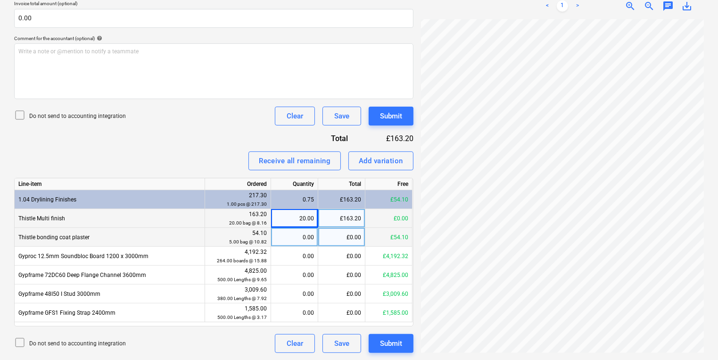
click at [304, 233] on div "0.00" at bounding box center [294, 237] width 39 height 19
type input "5"
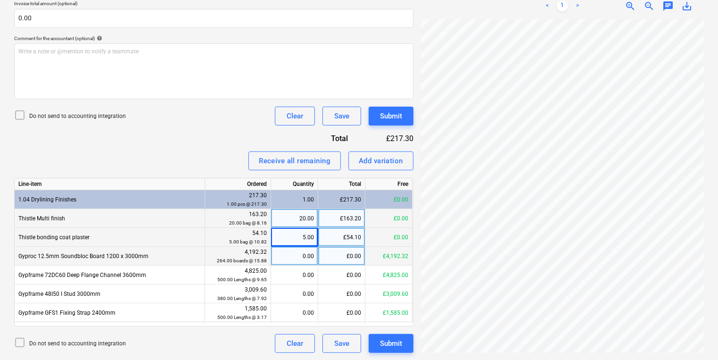
click at [302, 263] on div "0.00" at bounding box center [294, 255] width 39 height 19
type input "264"
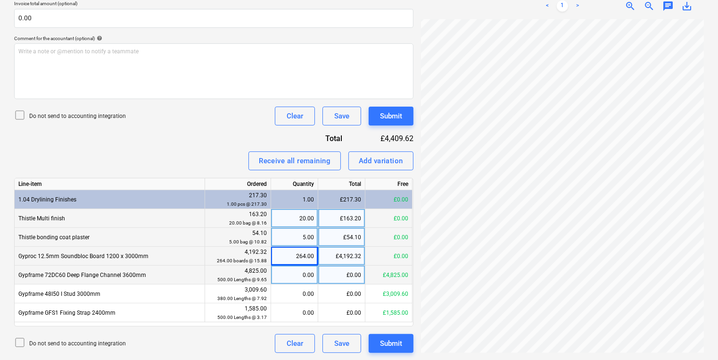
click at [300, 271] on div "0.00" at bounding box center [294, 274] width 39 height 19
type input "500"
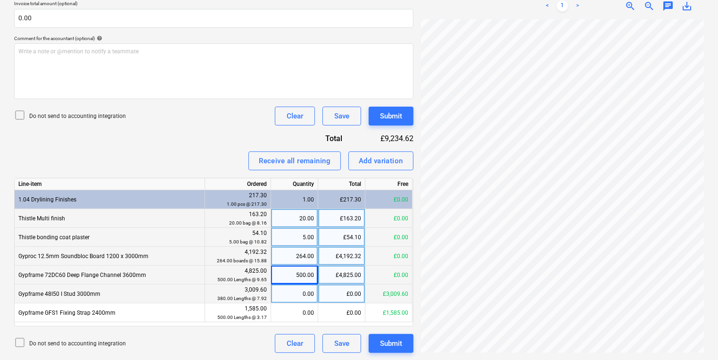
click at [301, 297] on div "0.00" at bounding box center [294, 293] width 39 height 19
type input "380"
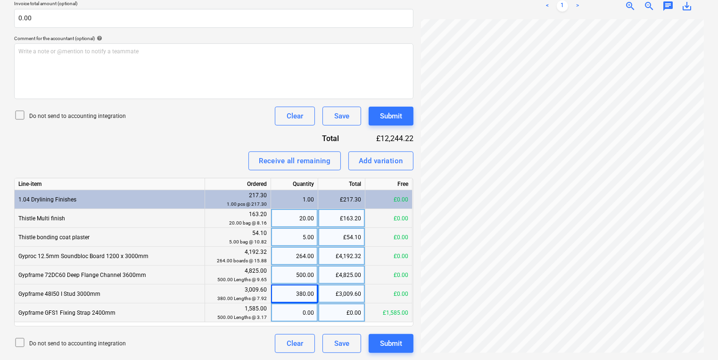
click at [302, 318] on div "0.00" at bounding box center [294, 312] width 39 height 19
type input "500"
click at [375, 264] on div "Create new document Select company ENCON INSULATION LIMITED Add new company Sel…" at bounding box center [358, 77] width 697 height 558
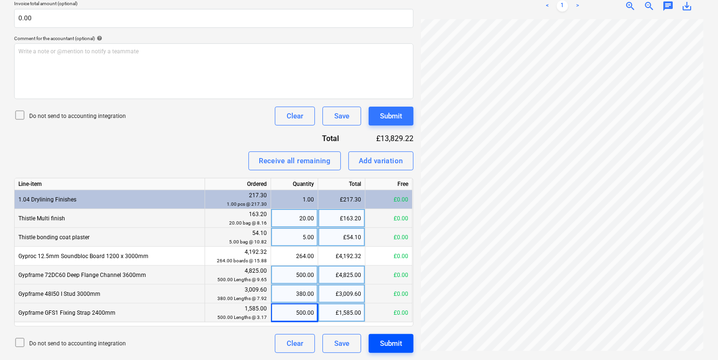
click at [400, 345] on div "Submit" at bounding box center [391, 343] width 22 height 12
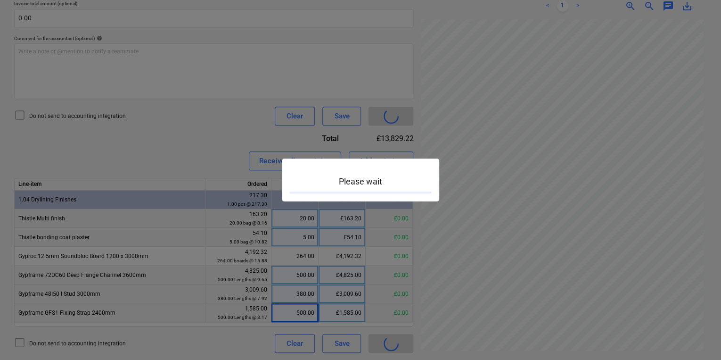
scroll to position [363, 213]
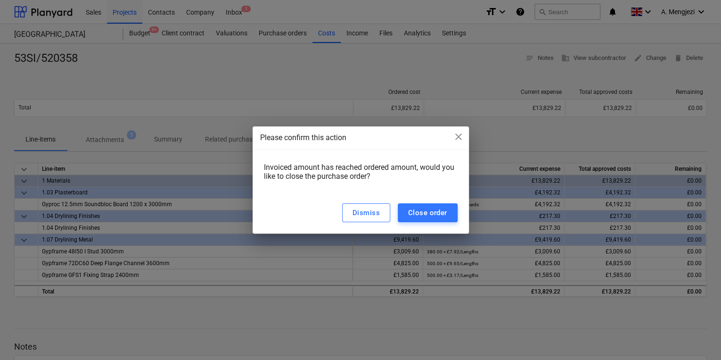
click at [444, 143] on div "Please confirm this action close" at bounding box center [360, 137] width 201 height 11
click at [431, 205] on button "Close order" at bounding box center [428, 212] width 60 height 19
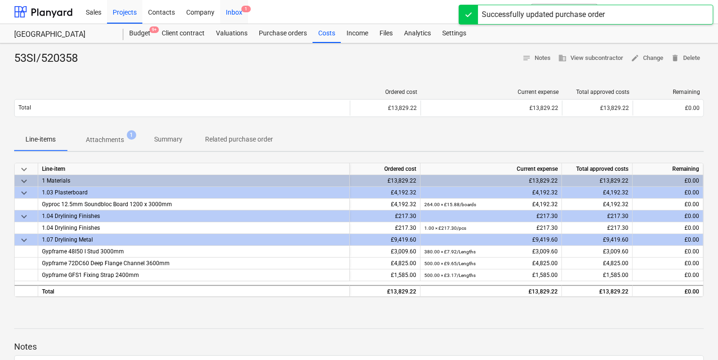
click at [247, 11] on span "1" at bounding box center [245, 9] width 9 height 7
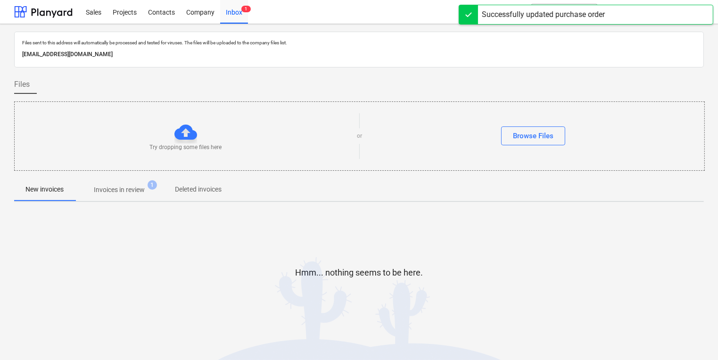
click at [119, 191] on p "Invoices in review" at bounding box center [119, 190] width 51 height 10
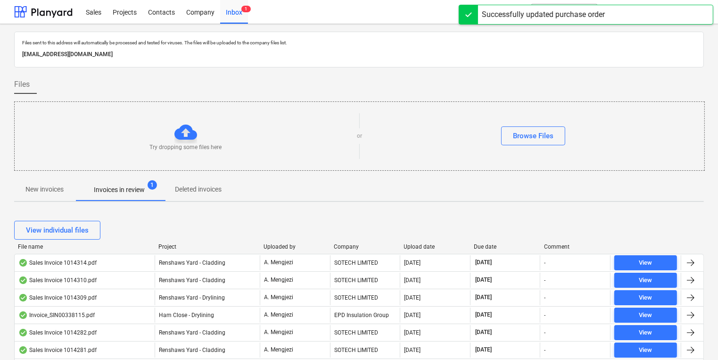
click at [344, 250] on div "File name Project Uploaded by Company Upload date Due date Comment" at bounding box center [358, 248] width 689 height 10
click at [344, 243] on div "Company" at bounding box center [365, 246] width 63 height 7
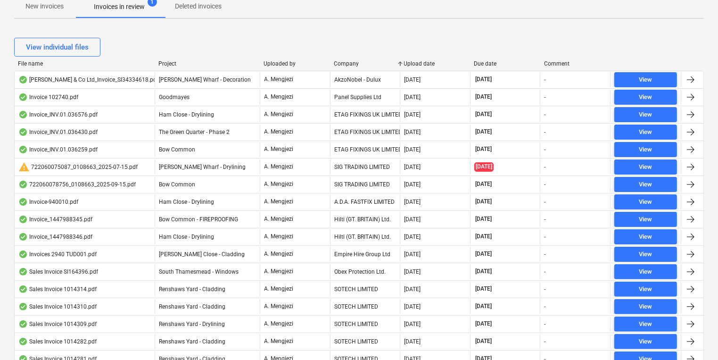
scroll to position [179, 0]
